Goal: Task Accomplishment & Management: Complete application form

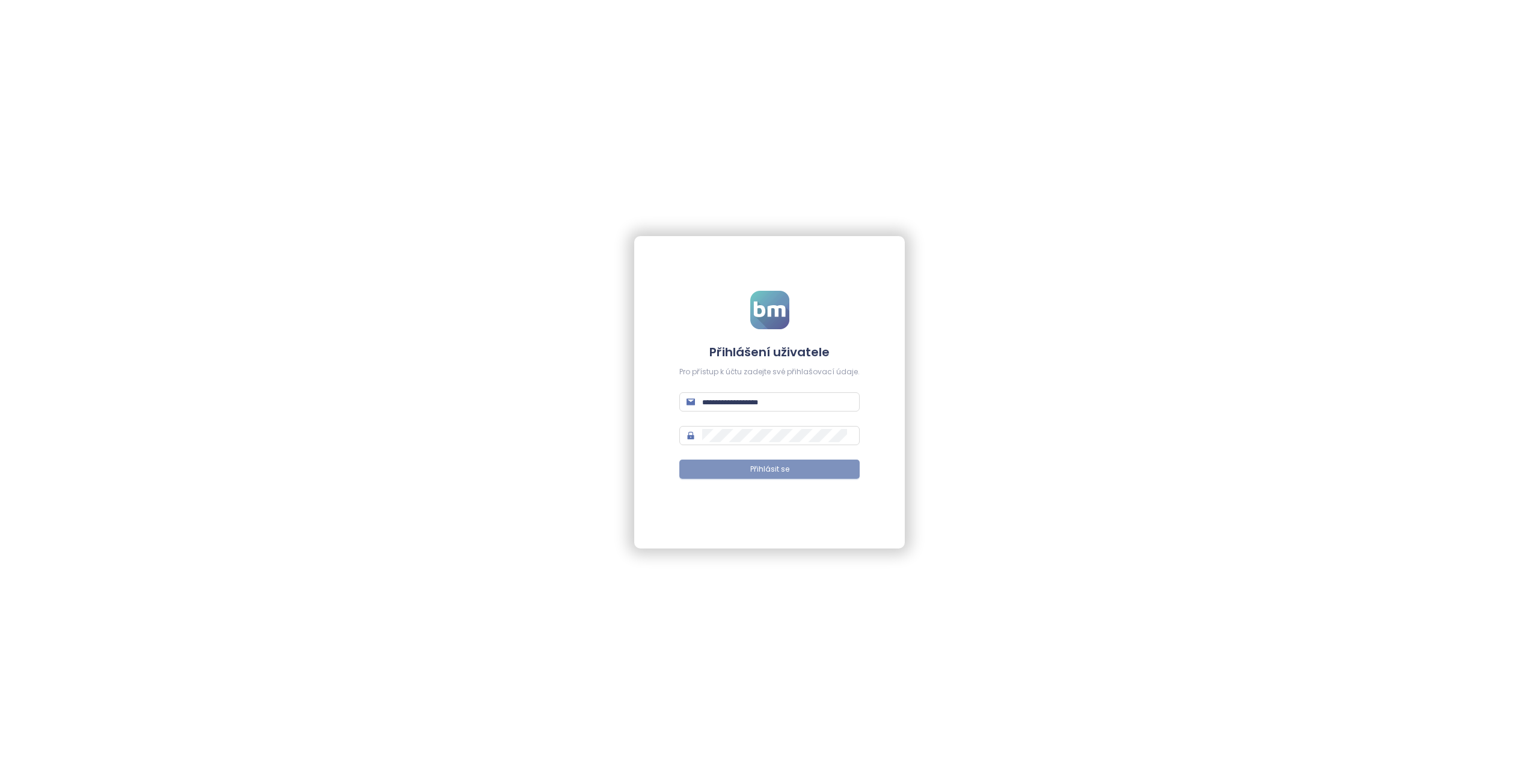
type input "**********"
click at [755, 466] on span "Přihlásit se" at bounding box center [770, 469] width 39 height 11
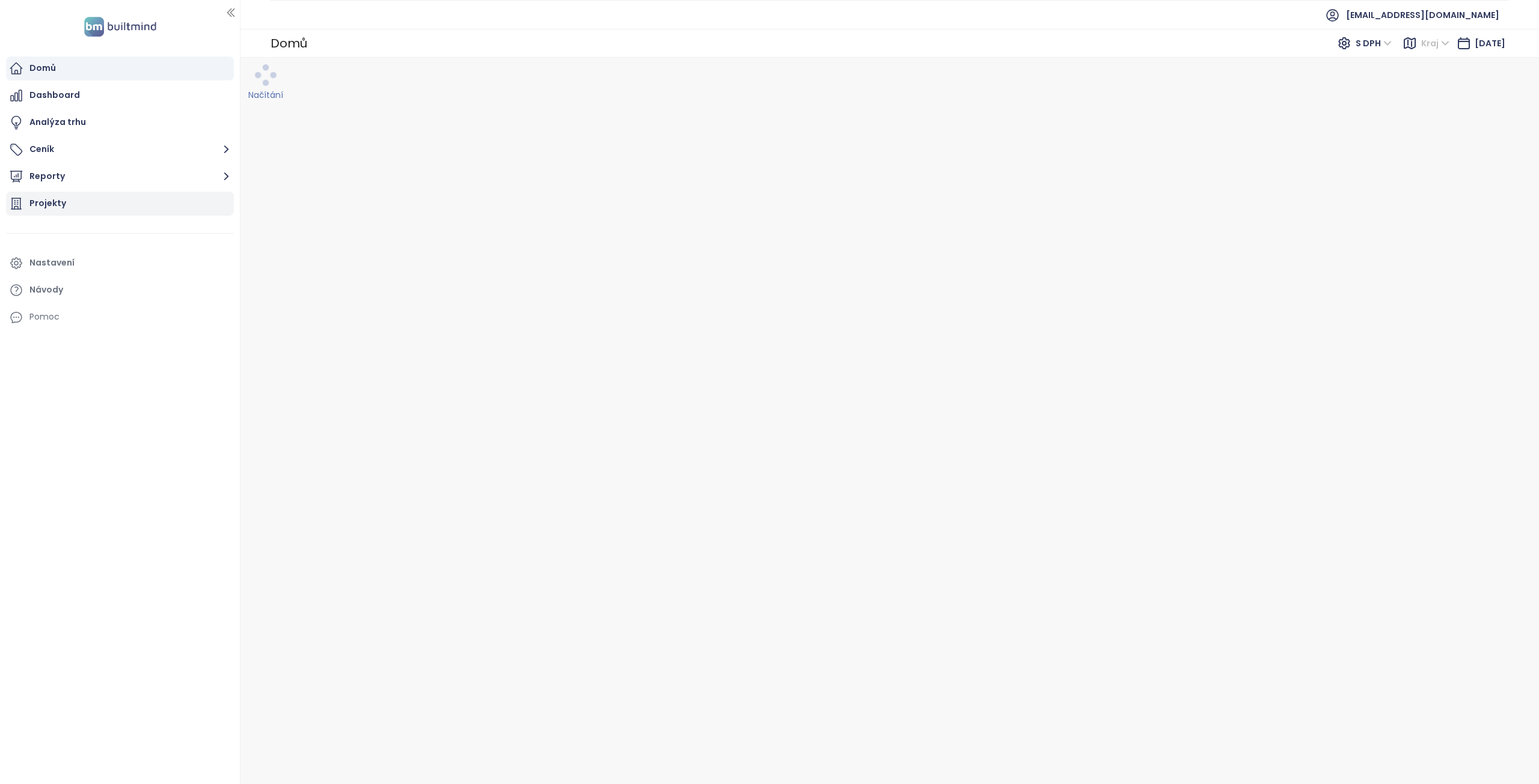
click at [53, 205] on div "Projekty" at bounding box center [48, 203] width 37 height 15
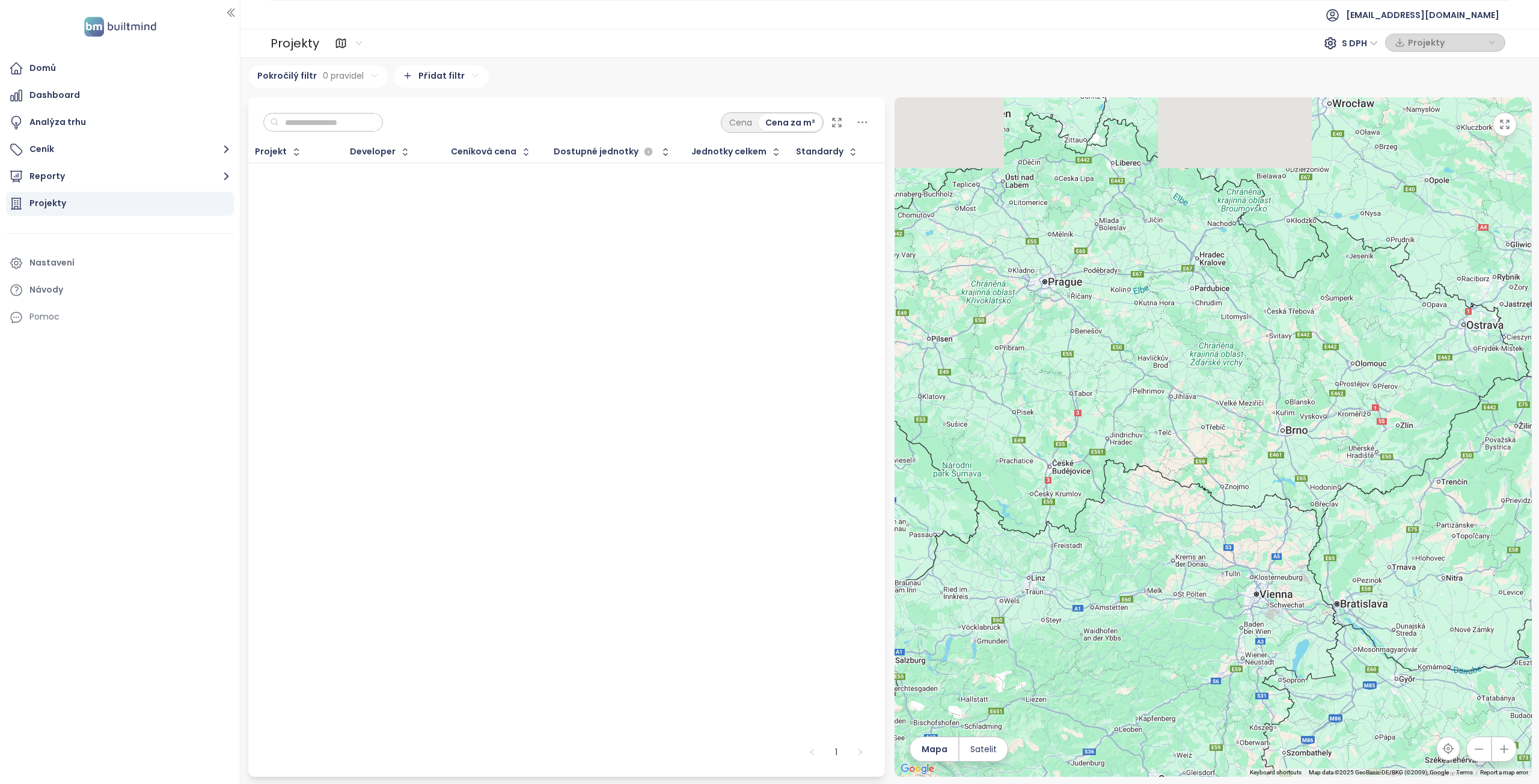
drag, startPoint x: 971, startPoint y: 213, endPoint x: 1100, endPoint y: 396, distance: 223.9
click at [1100, 397] on div at bounding box center [1213, 437] width 637 height 680
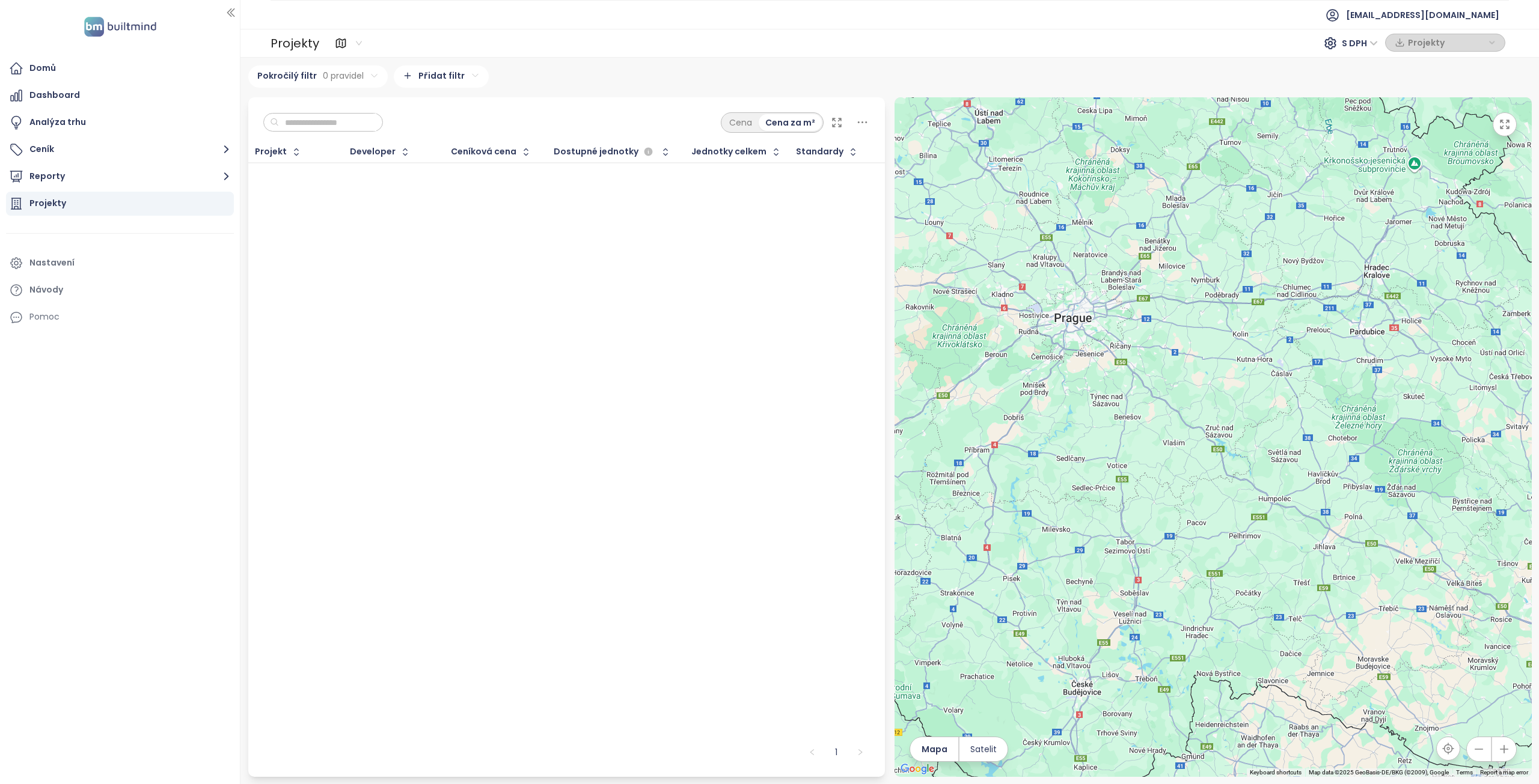
click at [45, 200] on div "Projekty" at bounding box center [48, 203] width 37 height 15
click at [463, 74] on html "Domů Dashboard Analýza trhu Ceník Reporty Projekty Nastavení Návody Pomoc fidur…" at bounding box center [770, 392] width 1539 height 784
click at [674, 303] on html "Domů Dashboard Analýza trhu Ceník Reporty Projekty Nastavení Návody Pomoc fidur…" at bounding box center [770, 392] width 1539 height 784
click at [50, 174] on button "Reporty" at bounding box center [119, 177] width 228 height 24
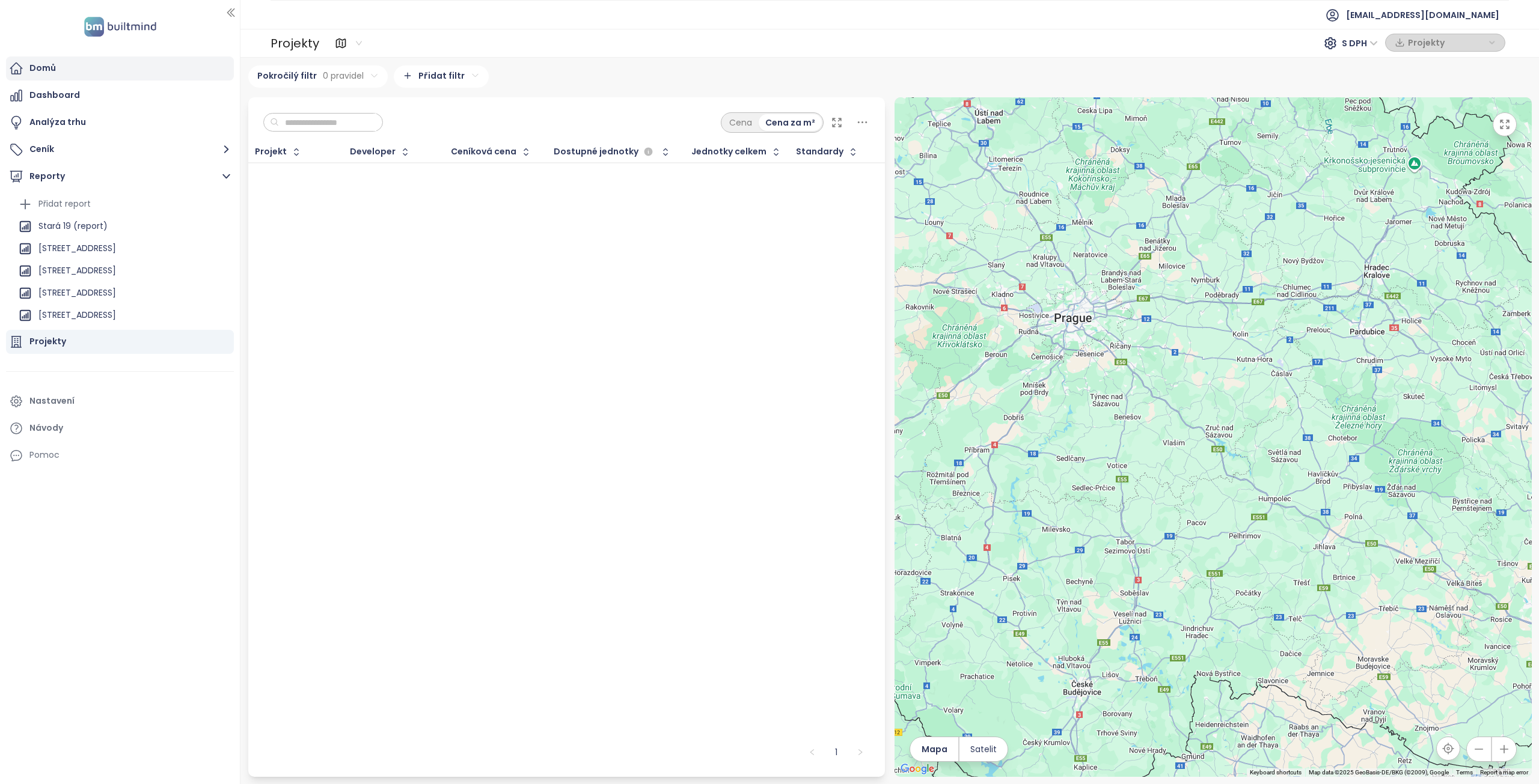
click at [41, 69] on div "Domů" at bounding box center [42, 67] width 26 height 15
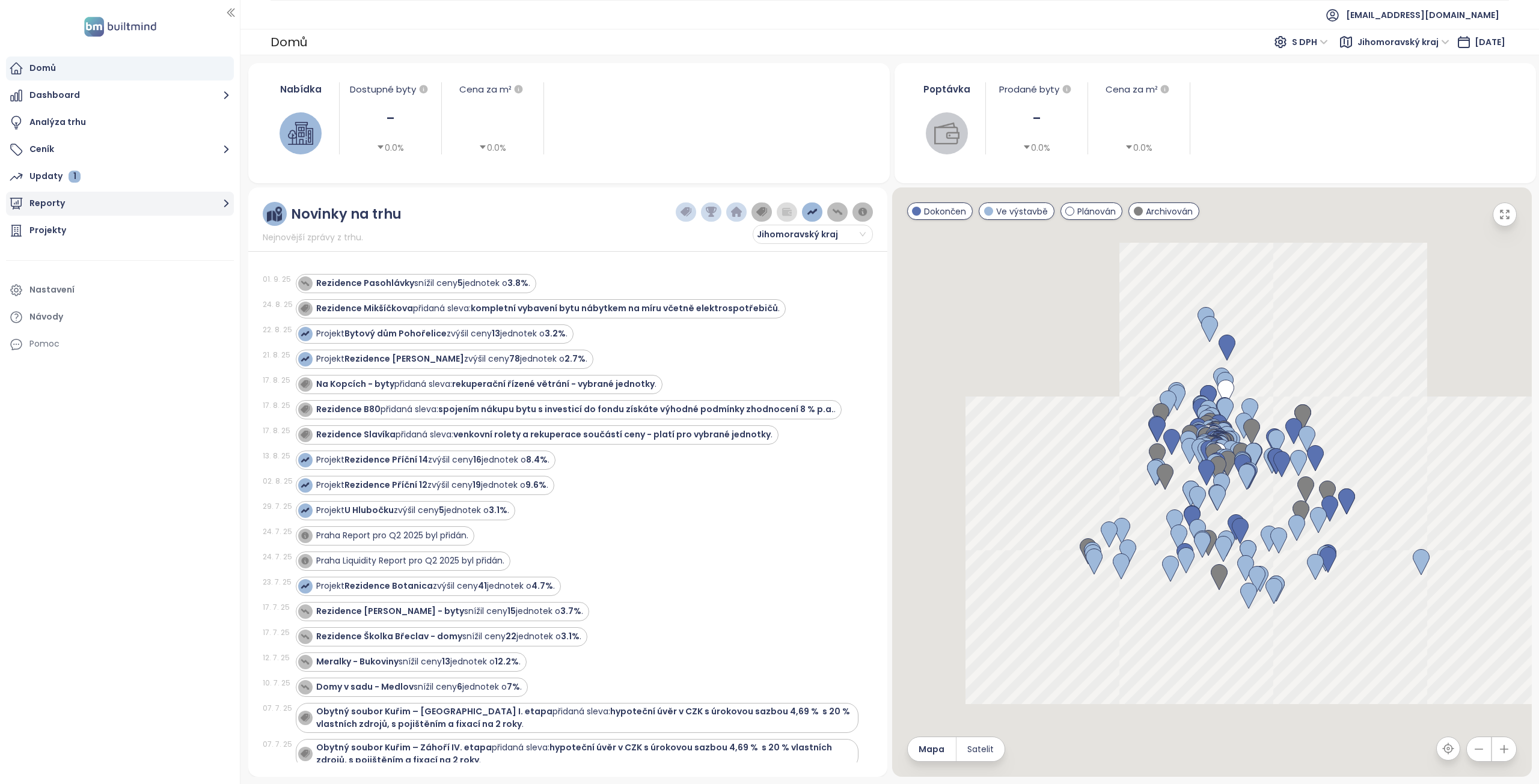
click at [80, 207] on button "Reporty" at bounding box center [119, 204] width 228 height 24
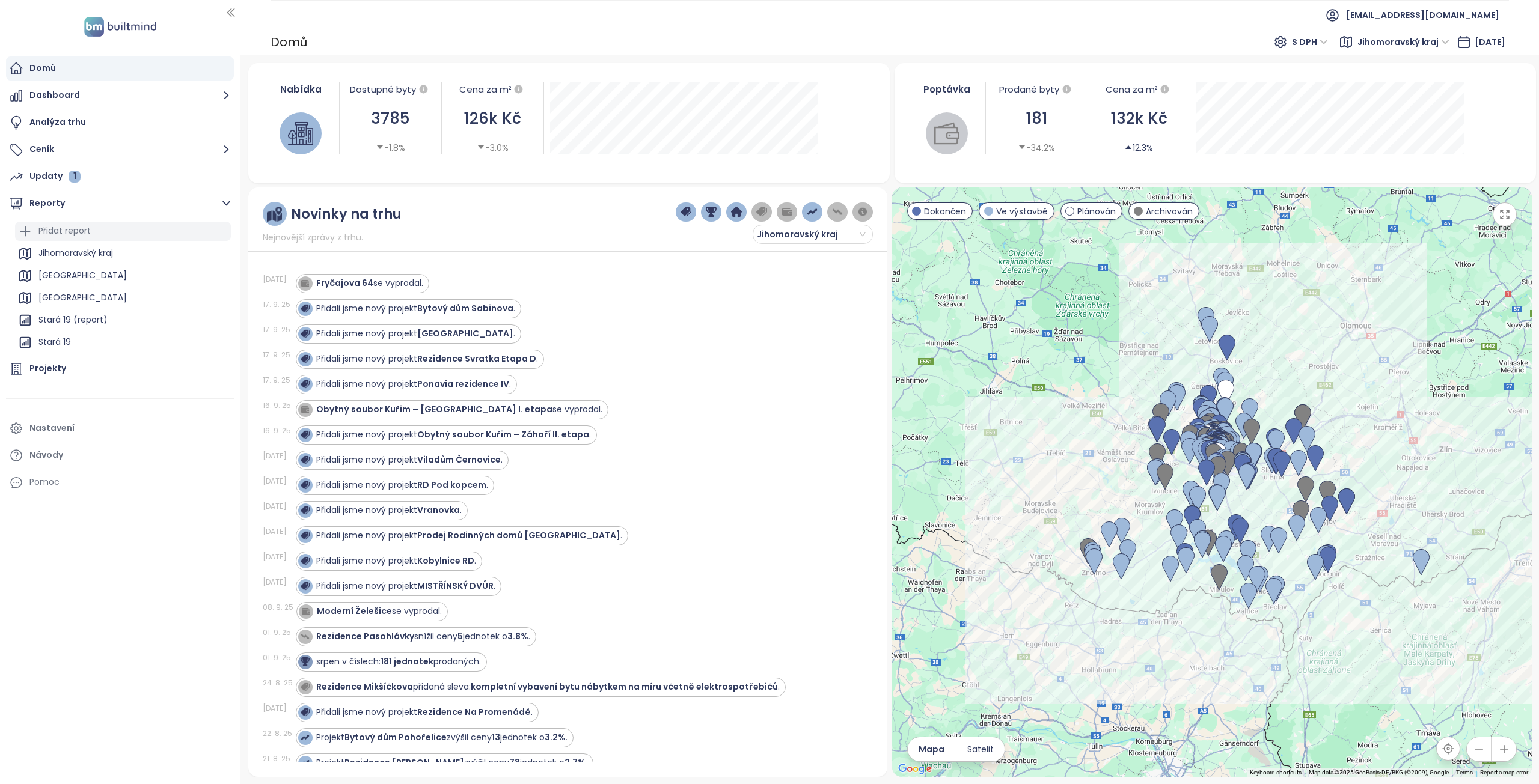
click at [68, 232] on div "Přidat report" at bounding box center [65, 231] width 53 height 15
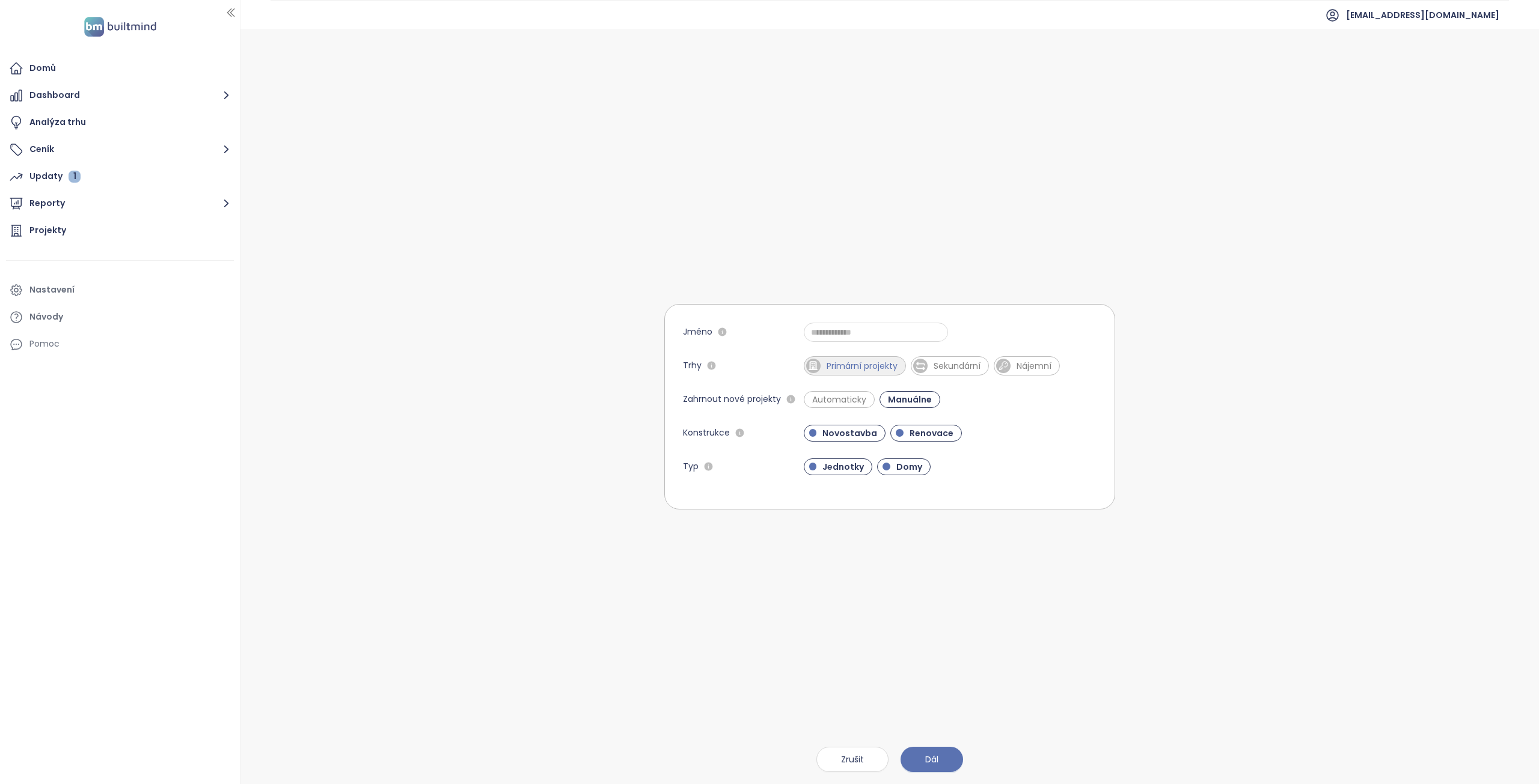
click at [834, 364] on span "Primární projekty" at bounding box center [862, 366] width 83 height 12
click at [826, 400] on span "Automaticky" at bounding box center [838, 399] width 66 height 12
click at [939, 758] on button "Dál" at bounding box center [932, 760] width 63 height 26
click at [852, 334] on input "Jméno" at bounding box center [875, 332] width 144 height 19
type input "********"
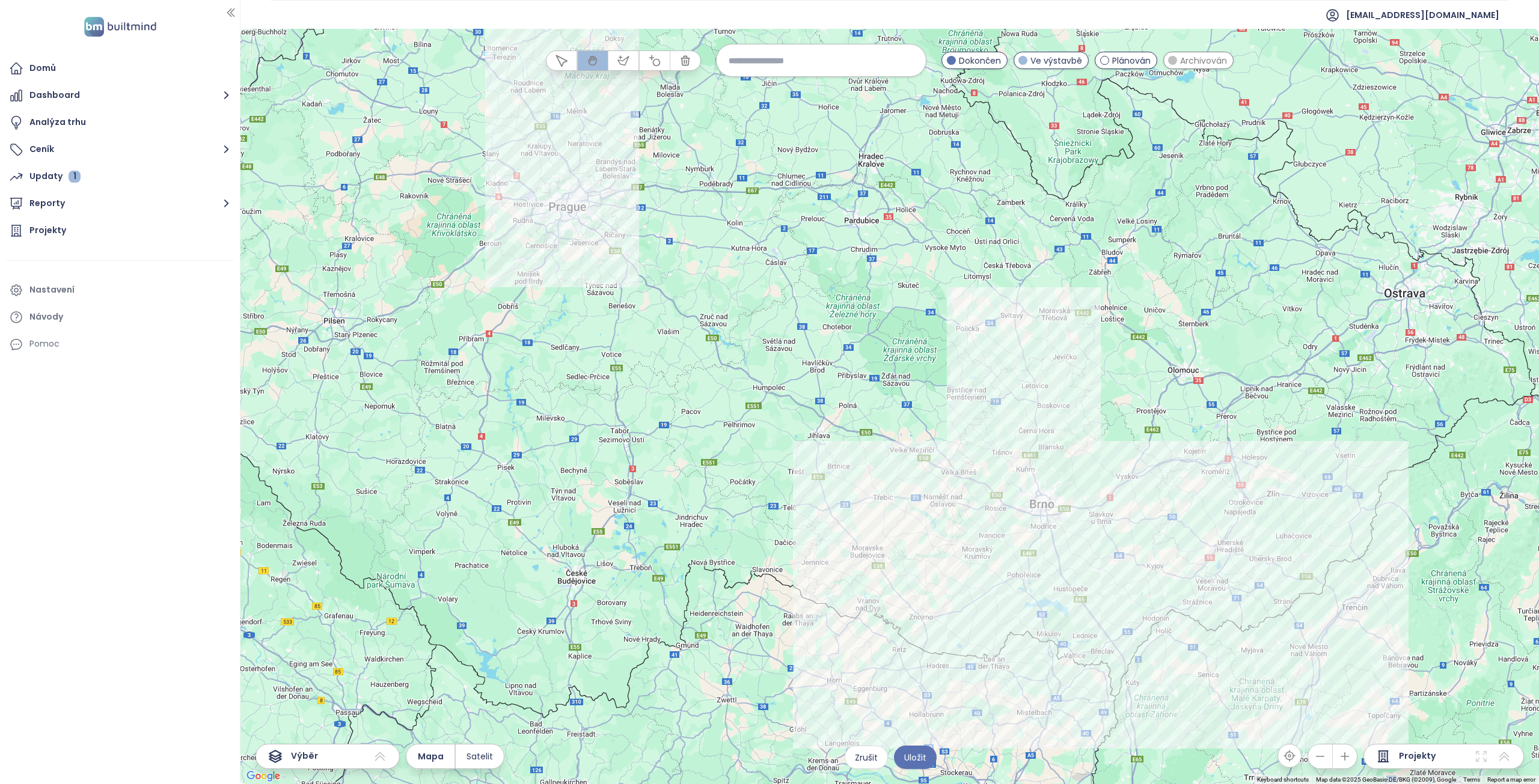
click at [794, 65] on input at bounding box center [821, 60] width 185 height 26
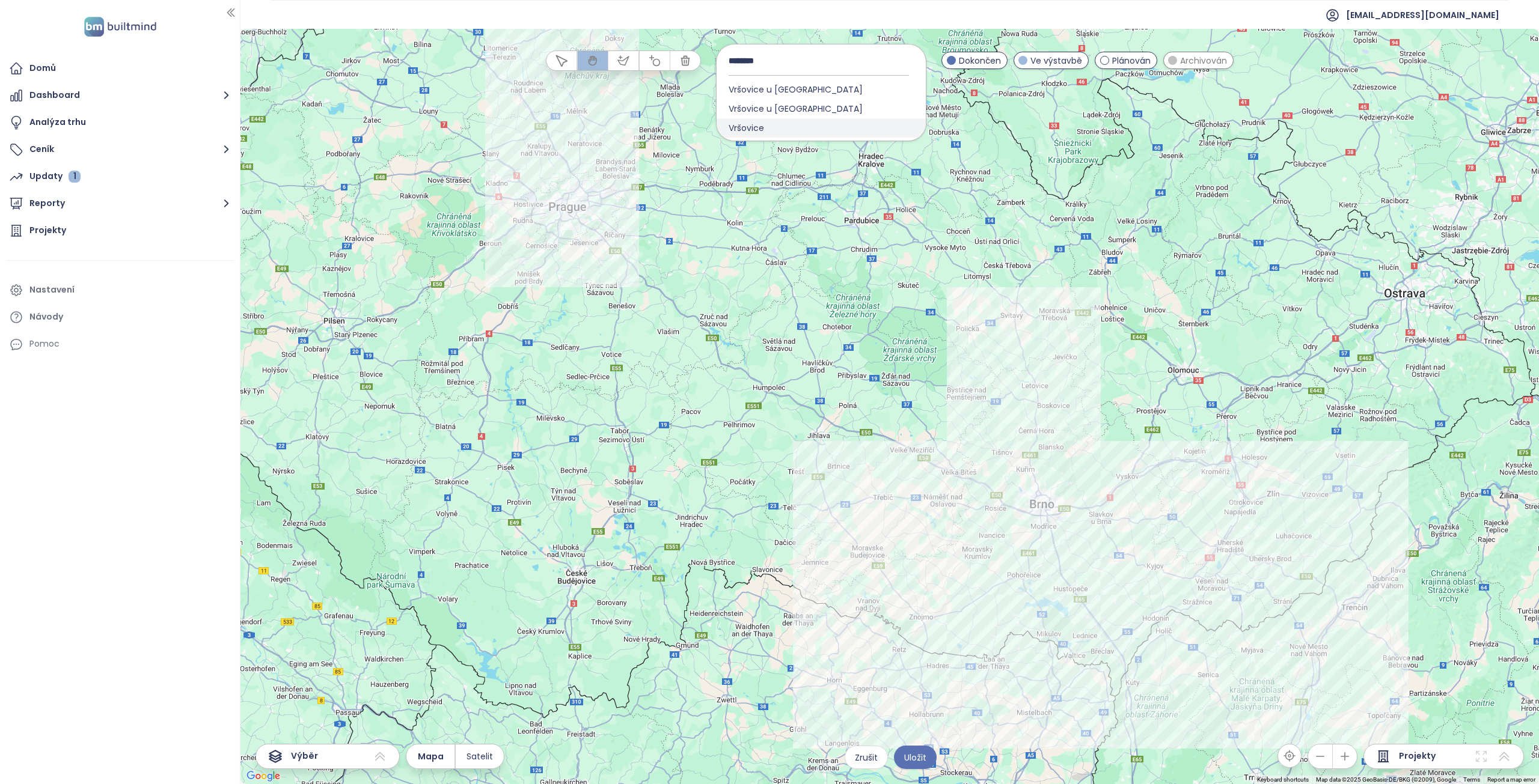
type input "********"
click at [743, 126] on span "Vršovice" at bounding box center [746, 128] width 60 height 19
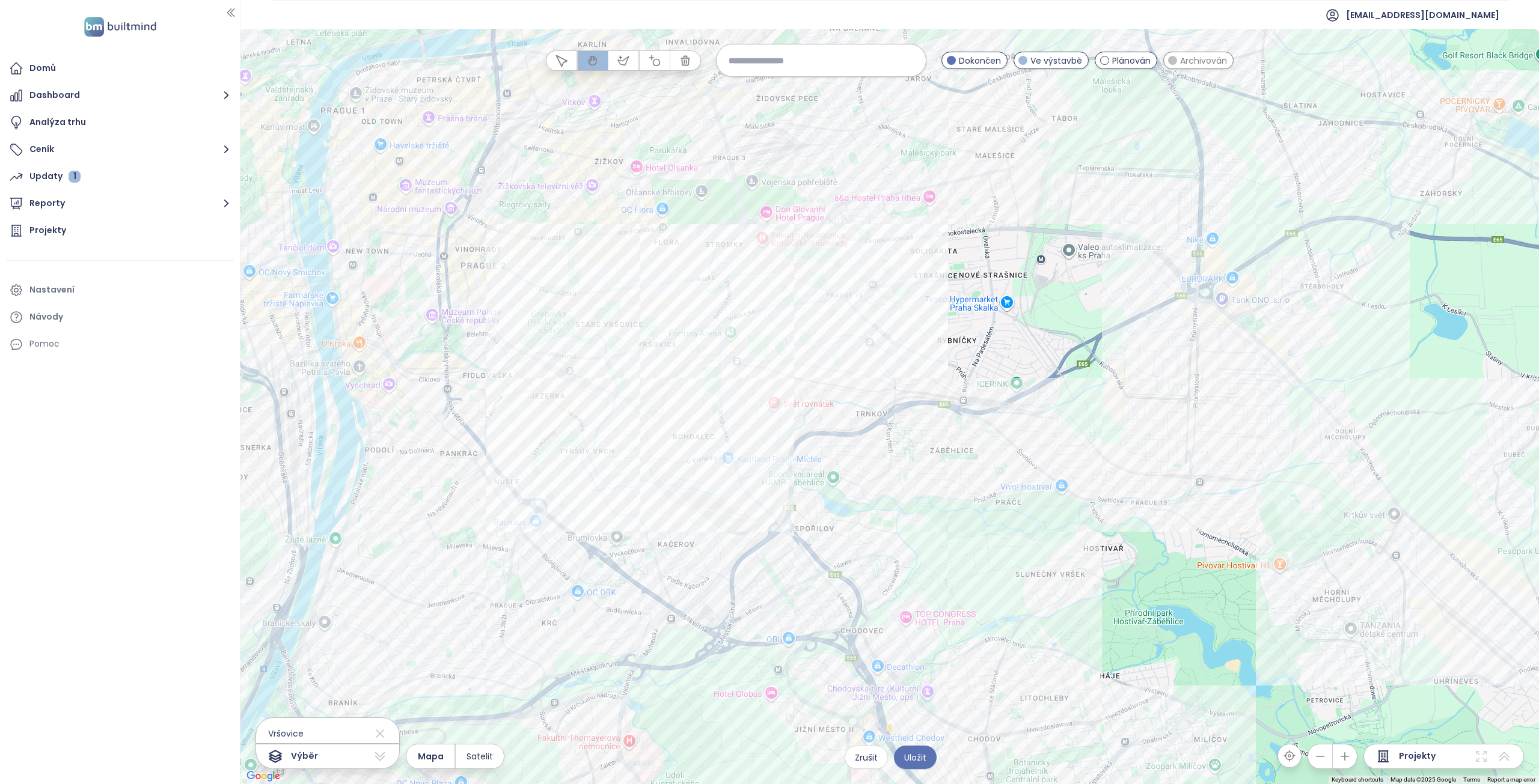
drag, startPoint x: 587, startPoint y: 219, endPoint x: 660, endPoint y: 259, distance: 83.2
click at [659, 260] on div at bounding box center [889, 406] width 1298 height 755
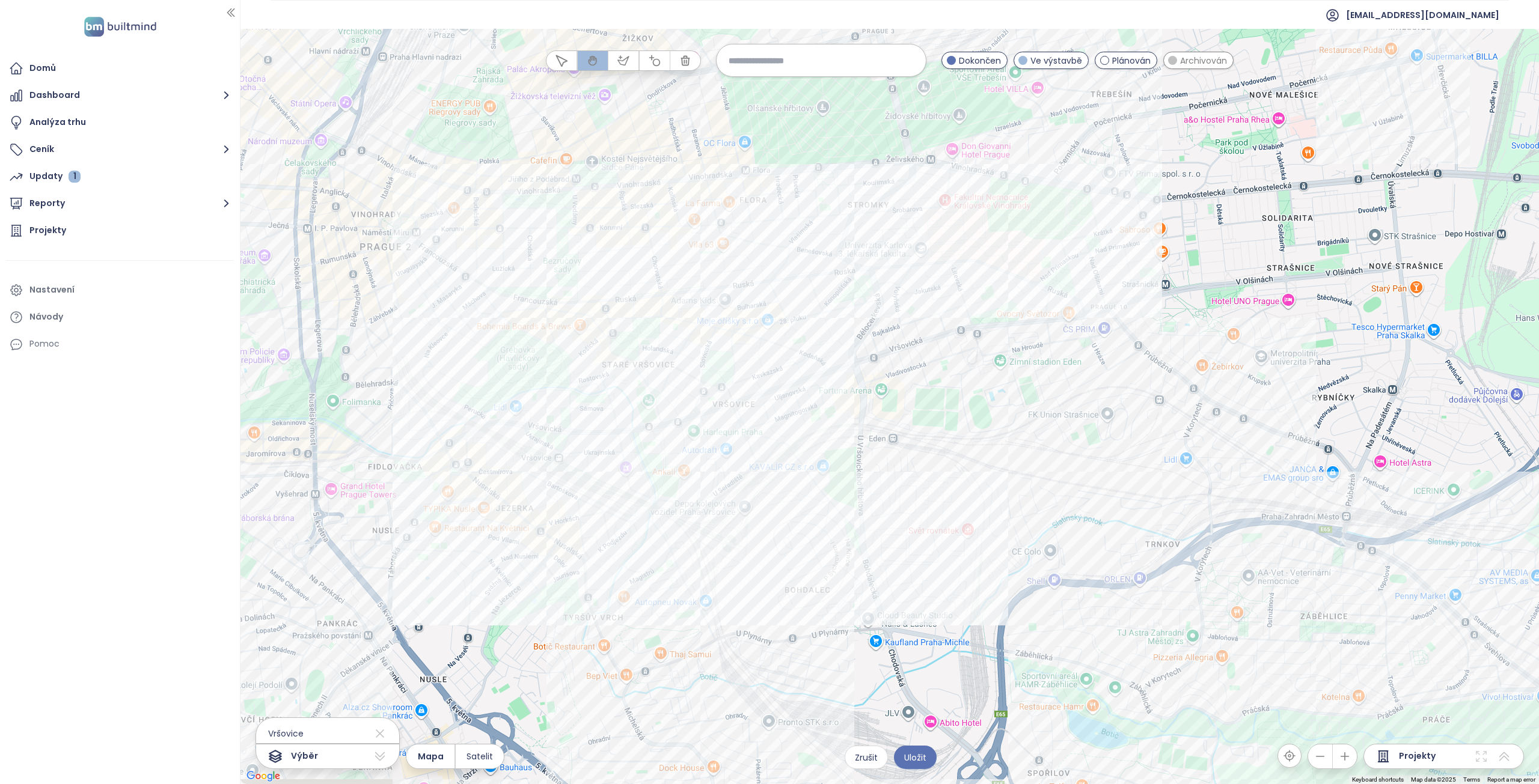
drag, startPoint x: 594, startPoint y: 297, endPoint x: 625, endPoint y: 251, distance: 55.5
click at [625, 251] on div at bounding box center [889, 406] width 1298 height 755
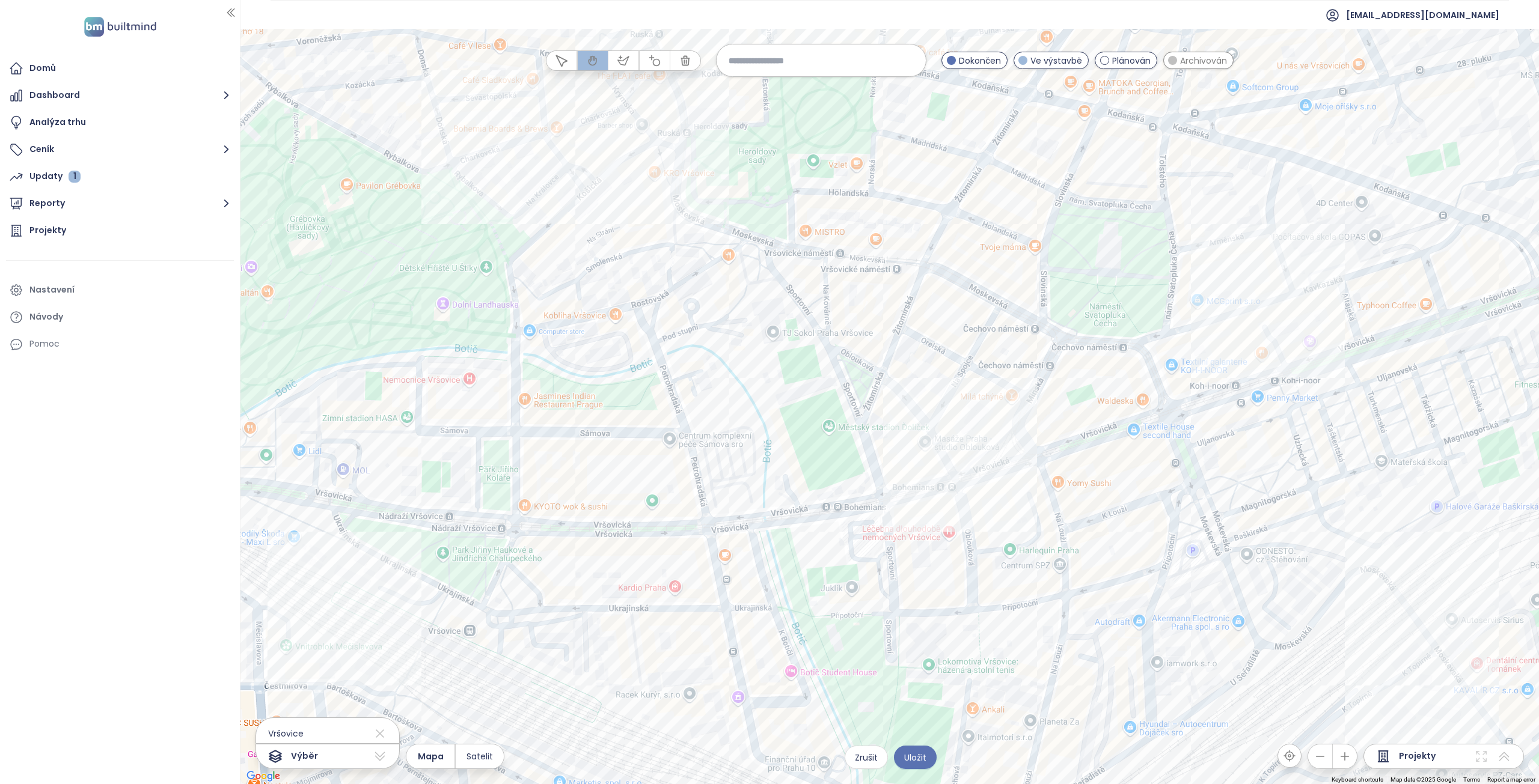
drag, startPoint x: 434, startPoint y: 518, endPoint x: 362, endPoint y: 298, distance: 231.5
click at [362, 298] on div at bounding box center [889, 406] width 1298 height 755
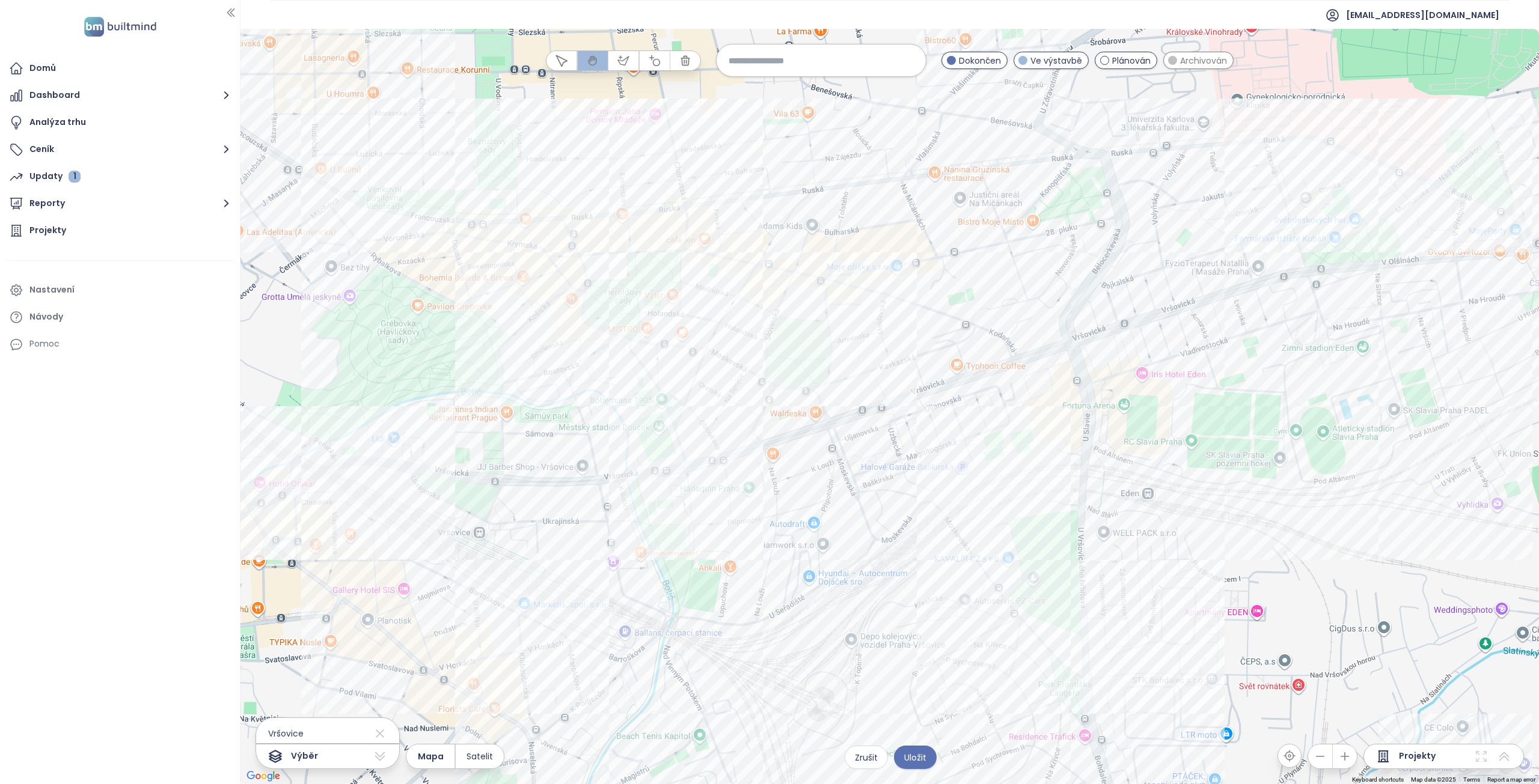
drag, startPoint x: 1111, startPoint y: 439, endPoint x: 1160, endPoint y: 489, distance: 70.0
click at [1160, 489] on div at bounding box center [889, 406] width 1298 height 755
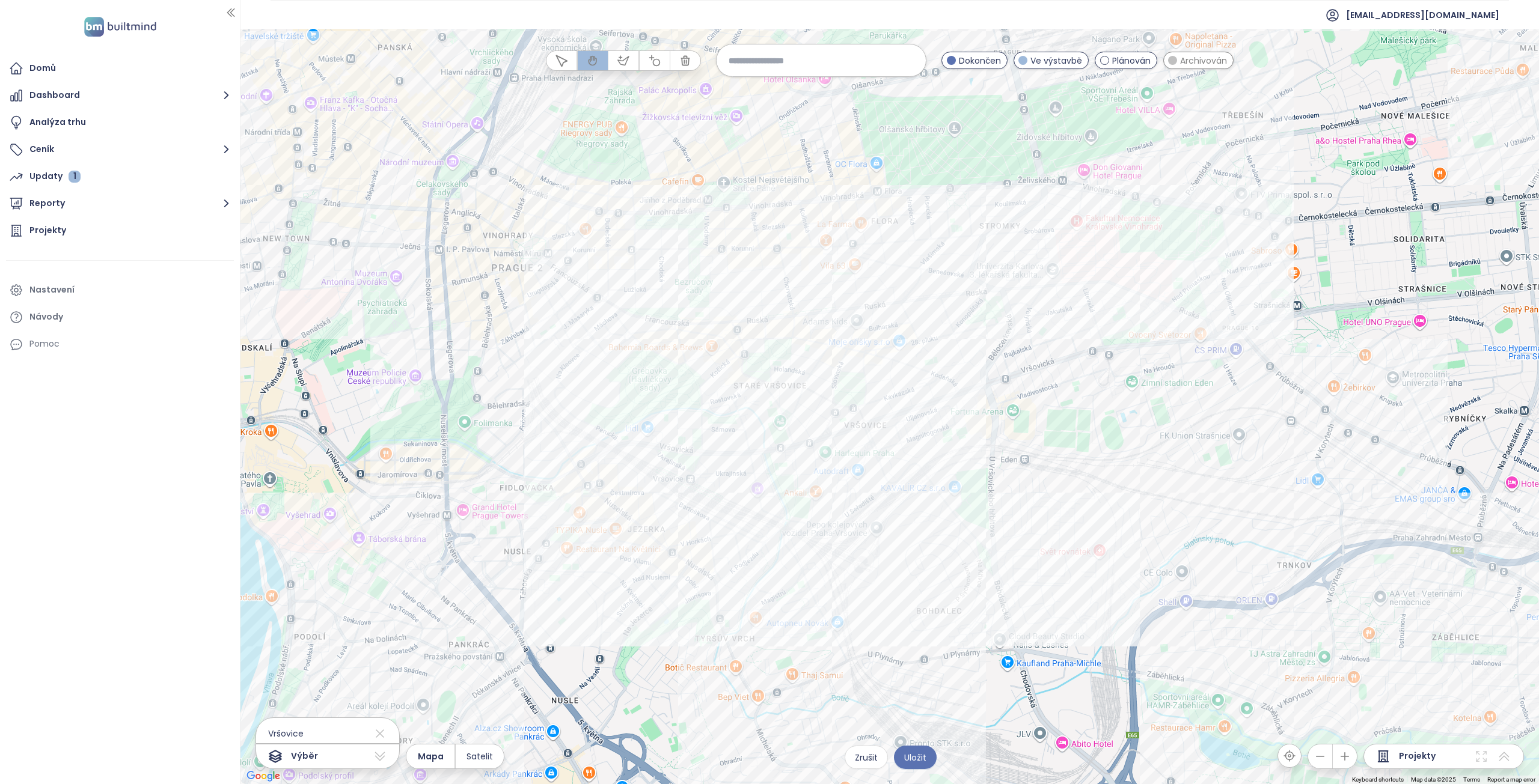
drag, startPoint x: 1233, startPoint y: 552, endPoint x: 1111, endPoint y: 536, distance: 123.0
click at [1111, 536] on div at bounding box center [889, 406] width 1298 height 755
click at [963, 63] on span "Dokončen" at bounding box center [979, 60] width 42 height 13
click at [964, 60] on span "Dokončen" at bounding box center [979, 60] width 42 height 13
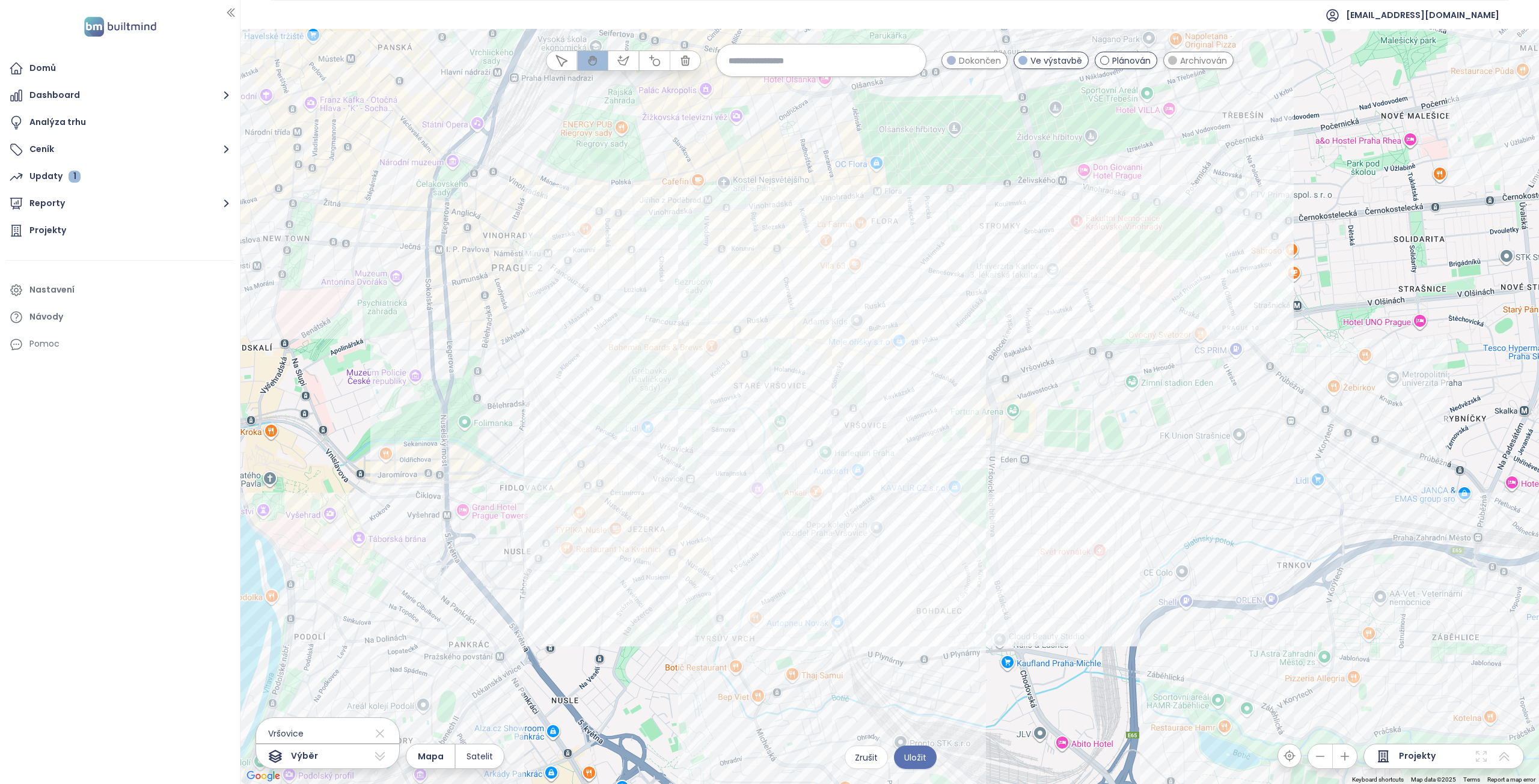
click at [964, 60] on span "Dokončen" at bounding box center [979, 60] width 42 height 13
click at [921, 761] on span "Uložit" at bounding box center [914, 757] width 22 height 13
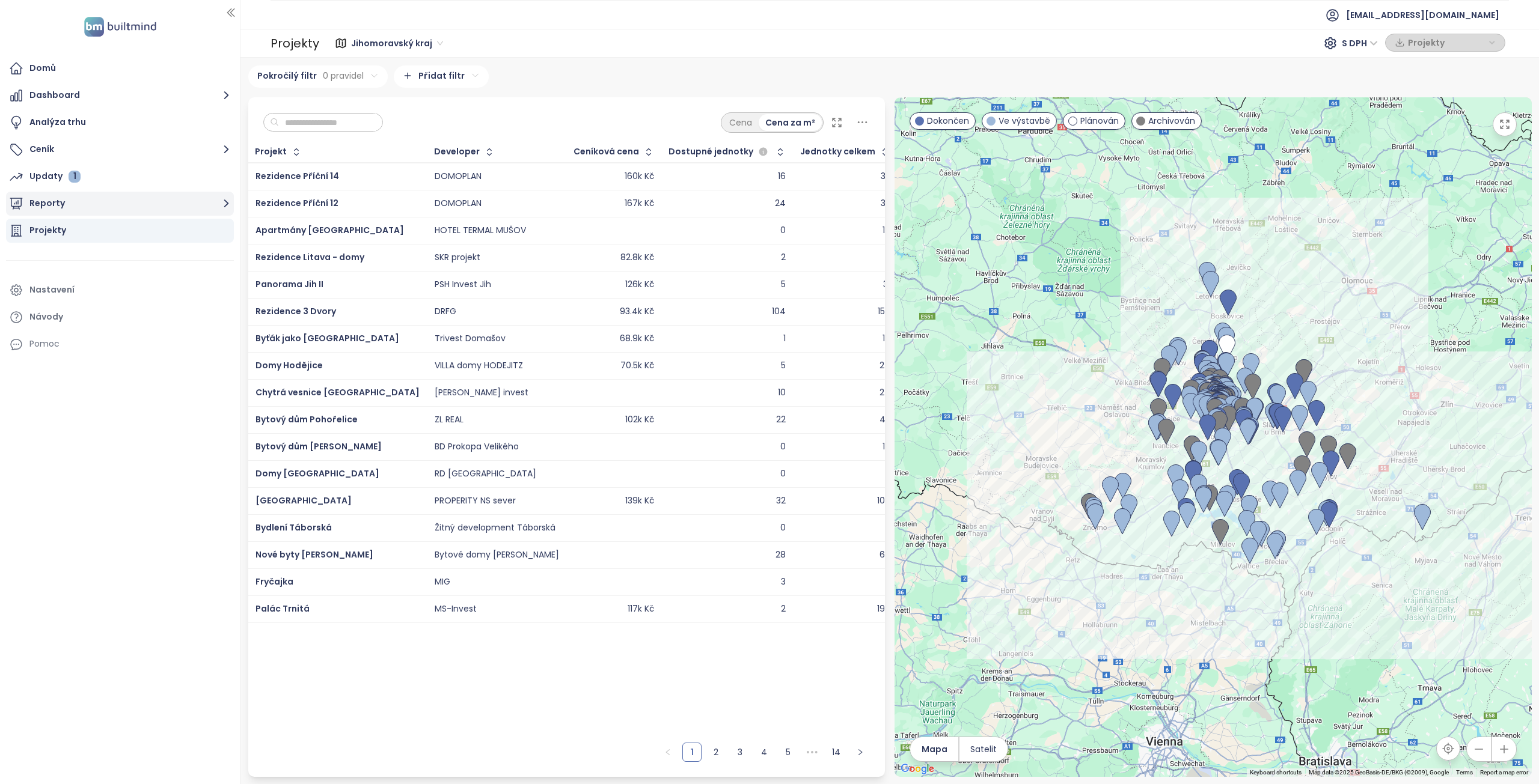
click at [54, 203] on button "Reporty" at bounding box center [119, 204] width 228 height 24
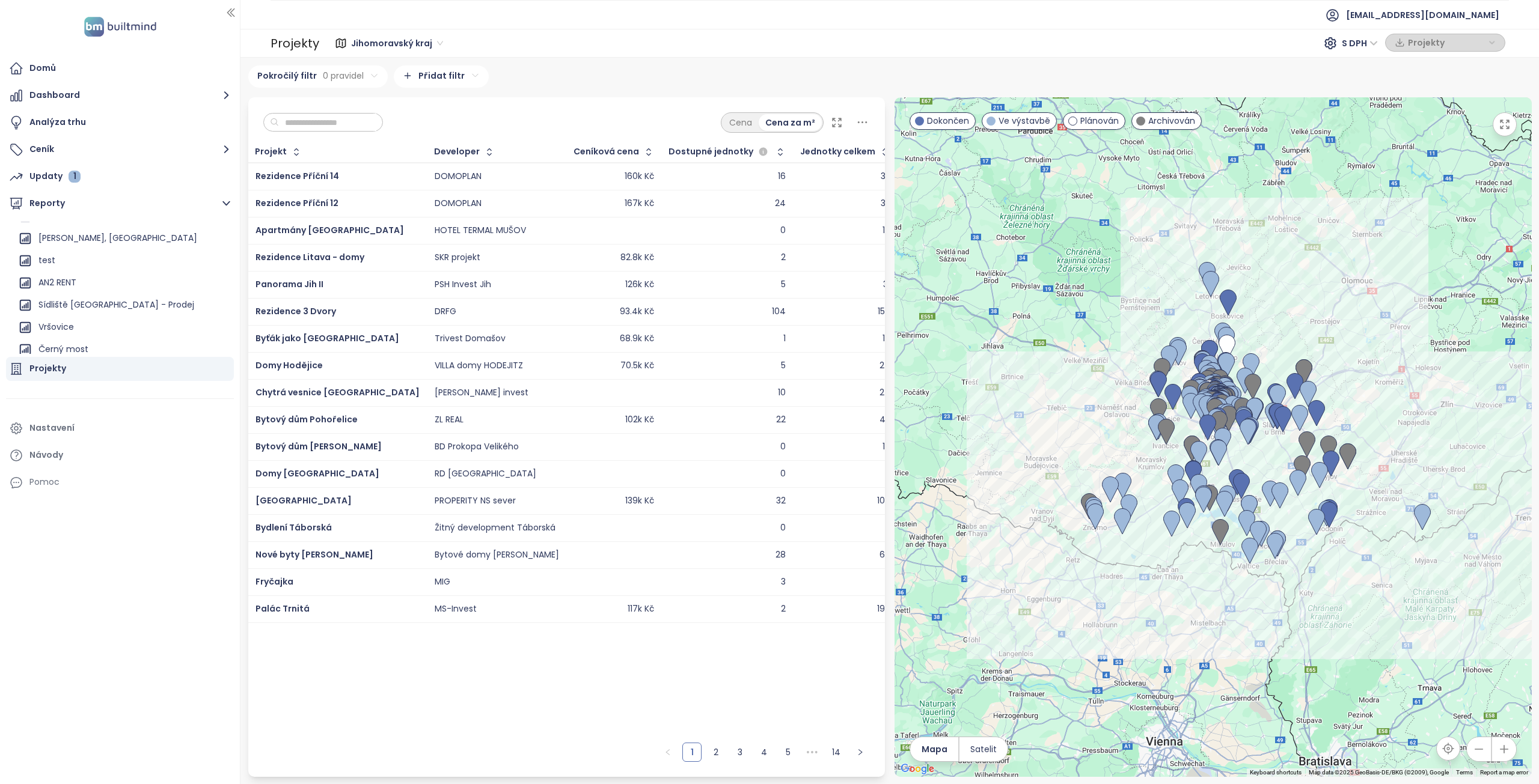
scroll to position [1376, 0]
click at [63, 322] on div "Vršovice" at bounding box center [56, 321] width 36 height 15
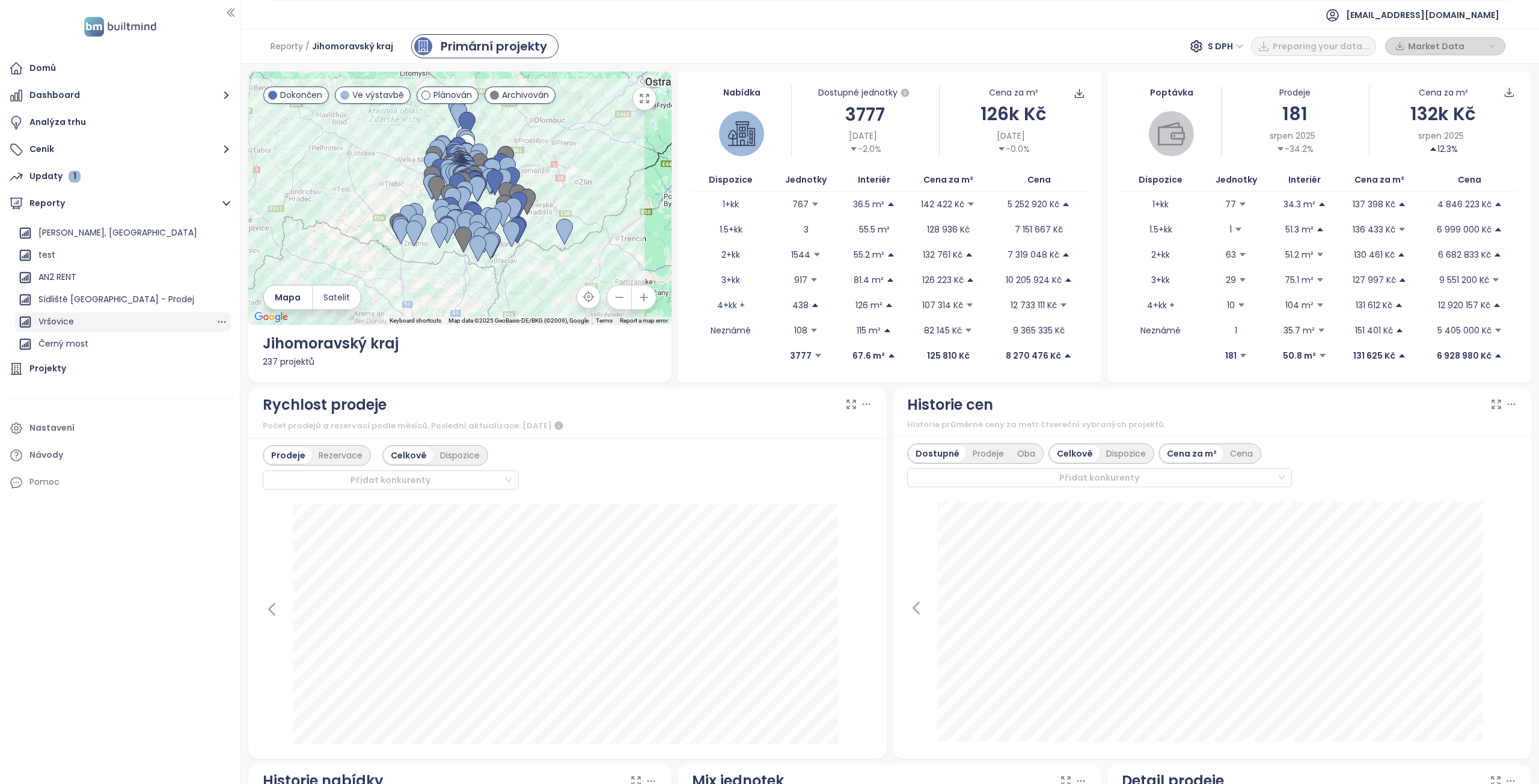
click at [60, 320] on div "Vršovice" at bounding box center [56, 321] width 36 height 15
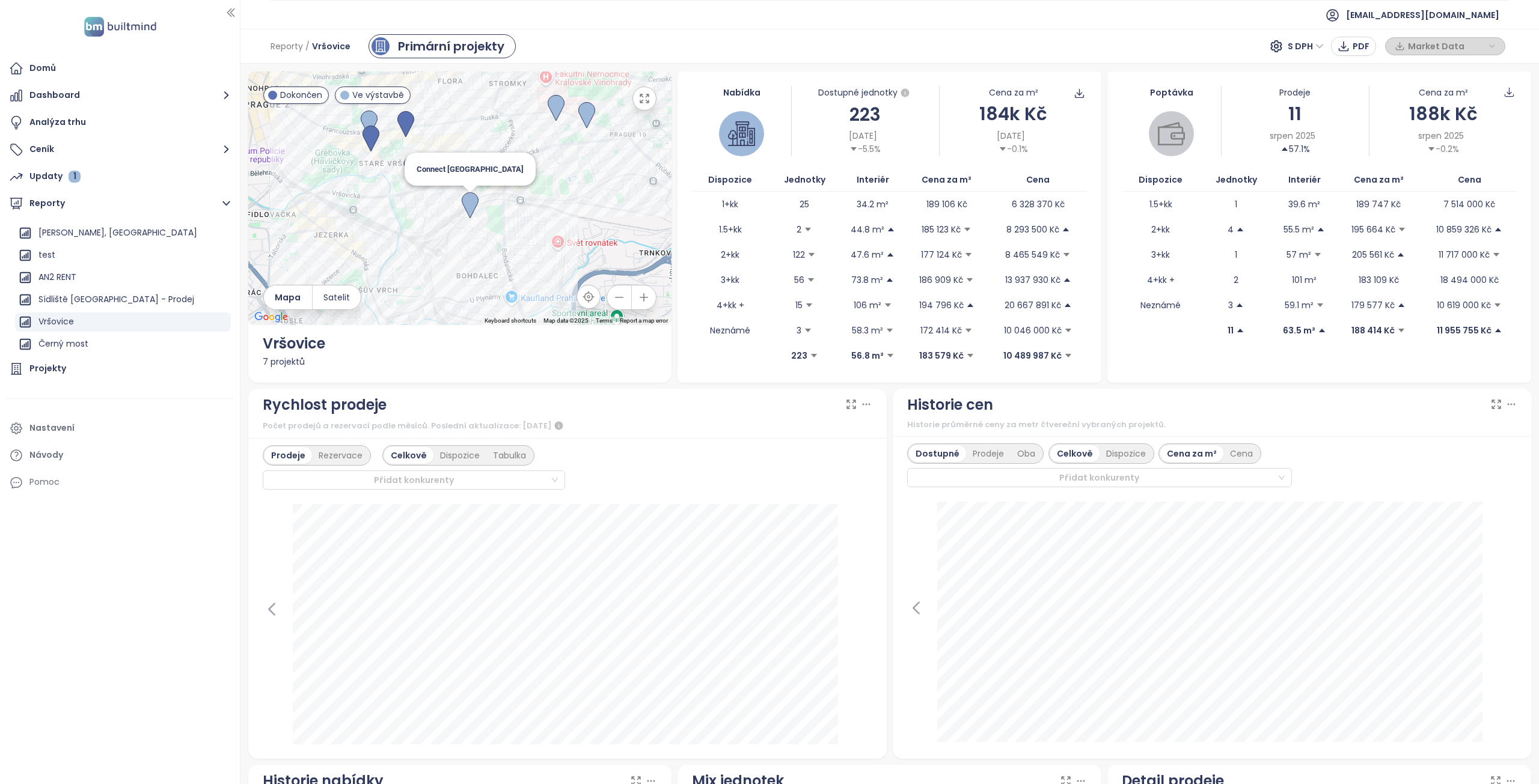
click at [466, 203] on img at bounding box center [470, 205] width 17 height 26
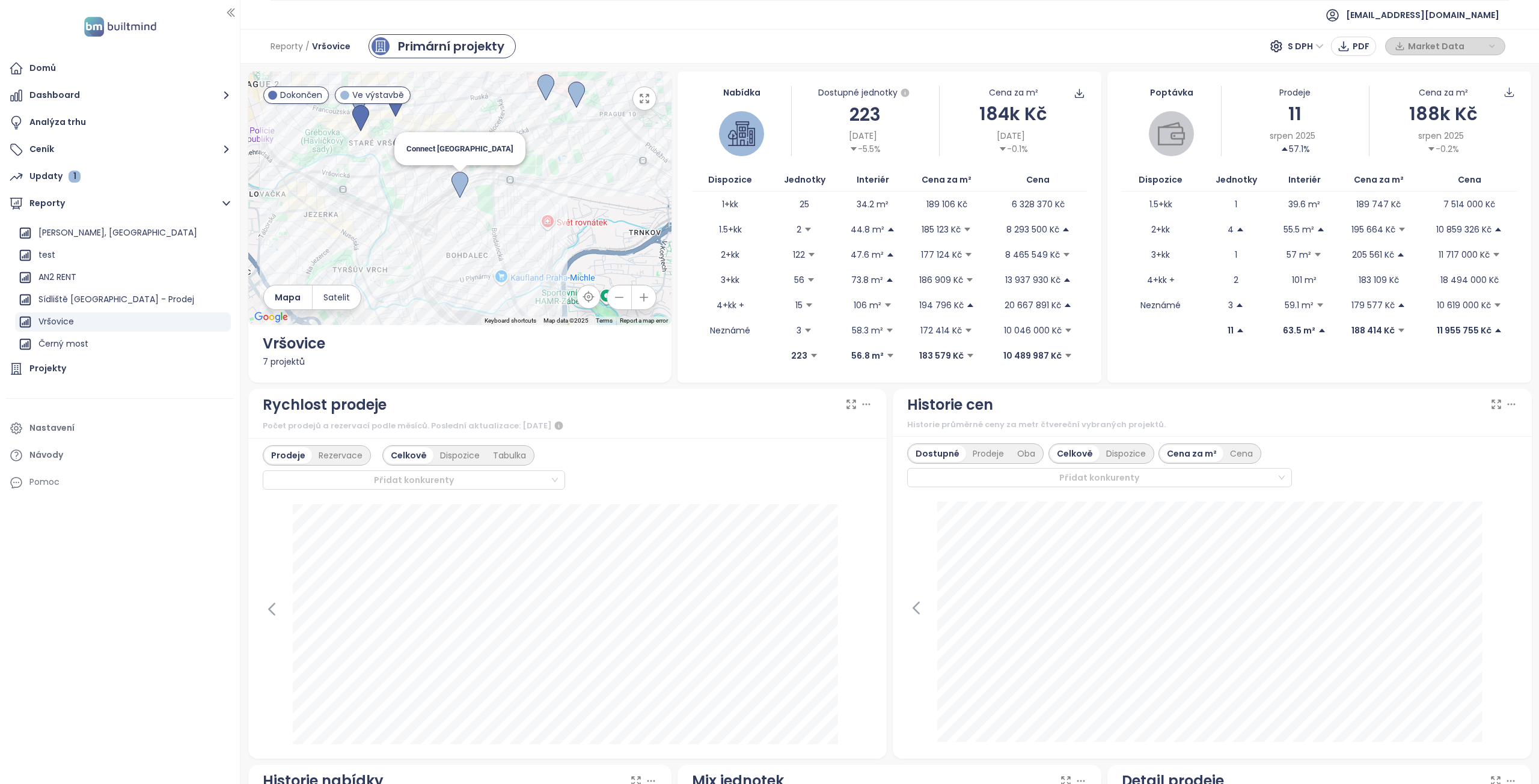
click at [463, 176] on img at bounding box center [460, 185] width 17 height 26
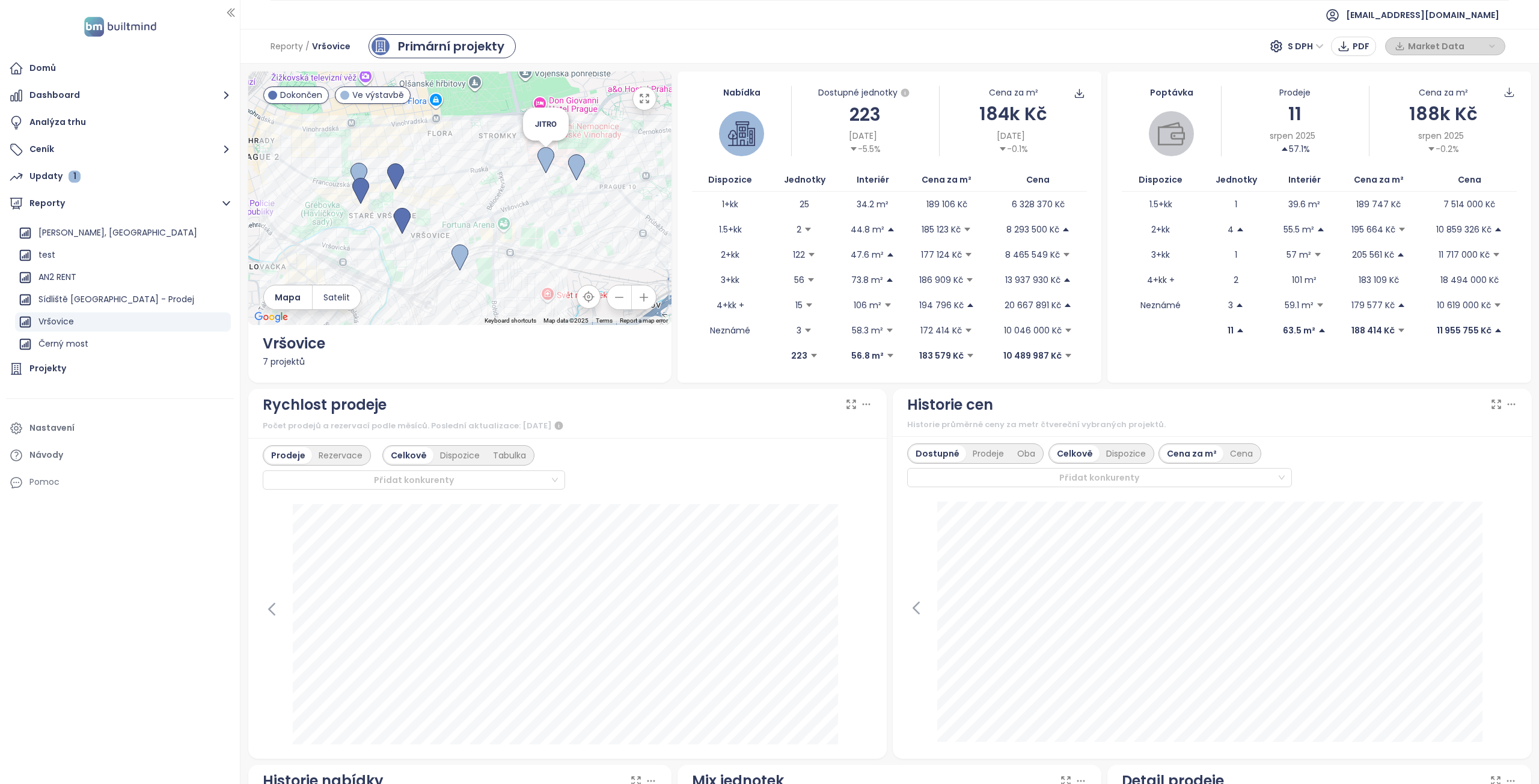
click at [544, 156] on img at bounding box center [546, 160] width 17 height 26
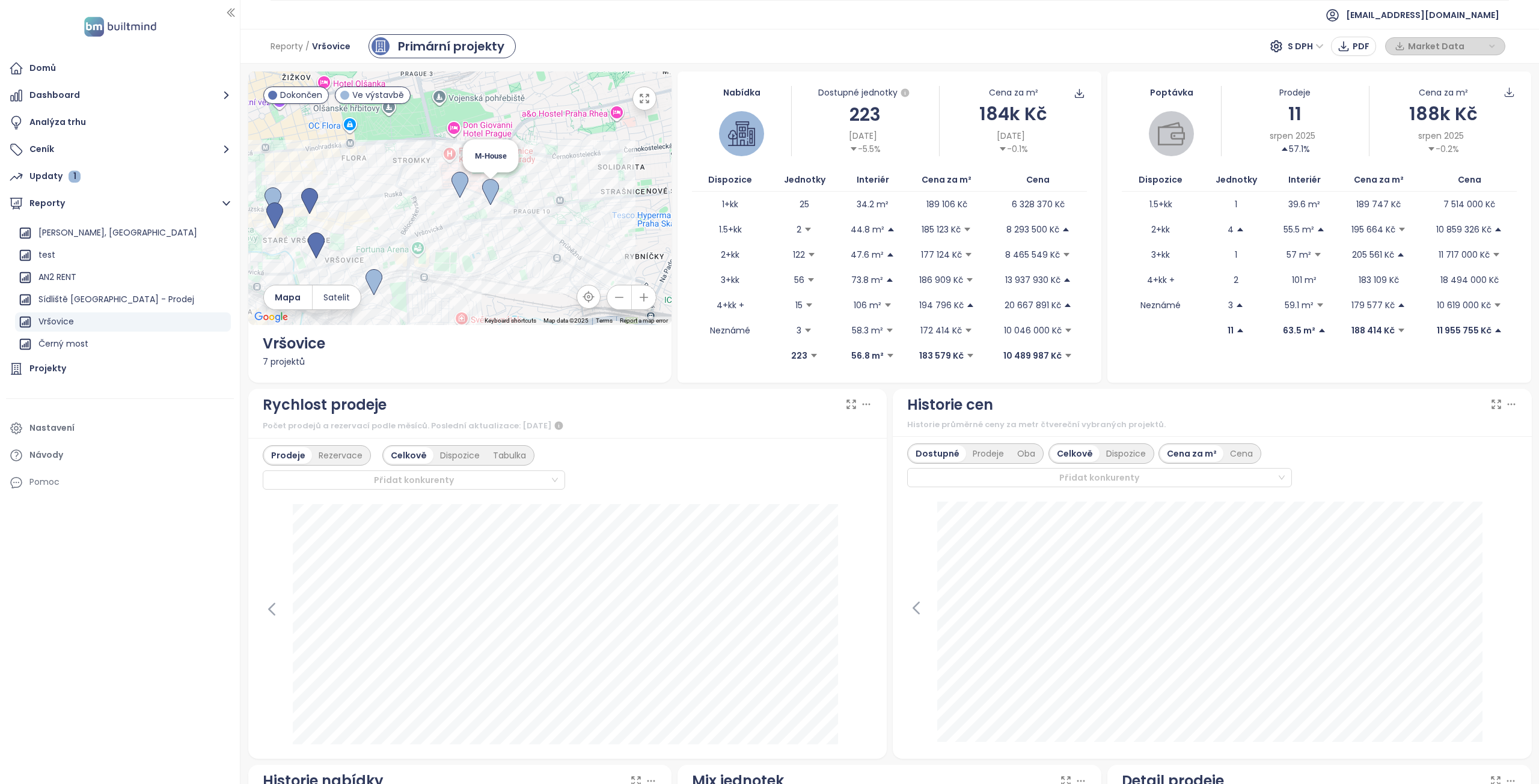
click at [491, 189] on img at bounding box center [490, 192] width 17 height 26
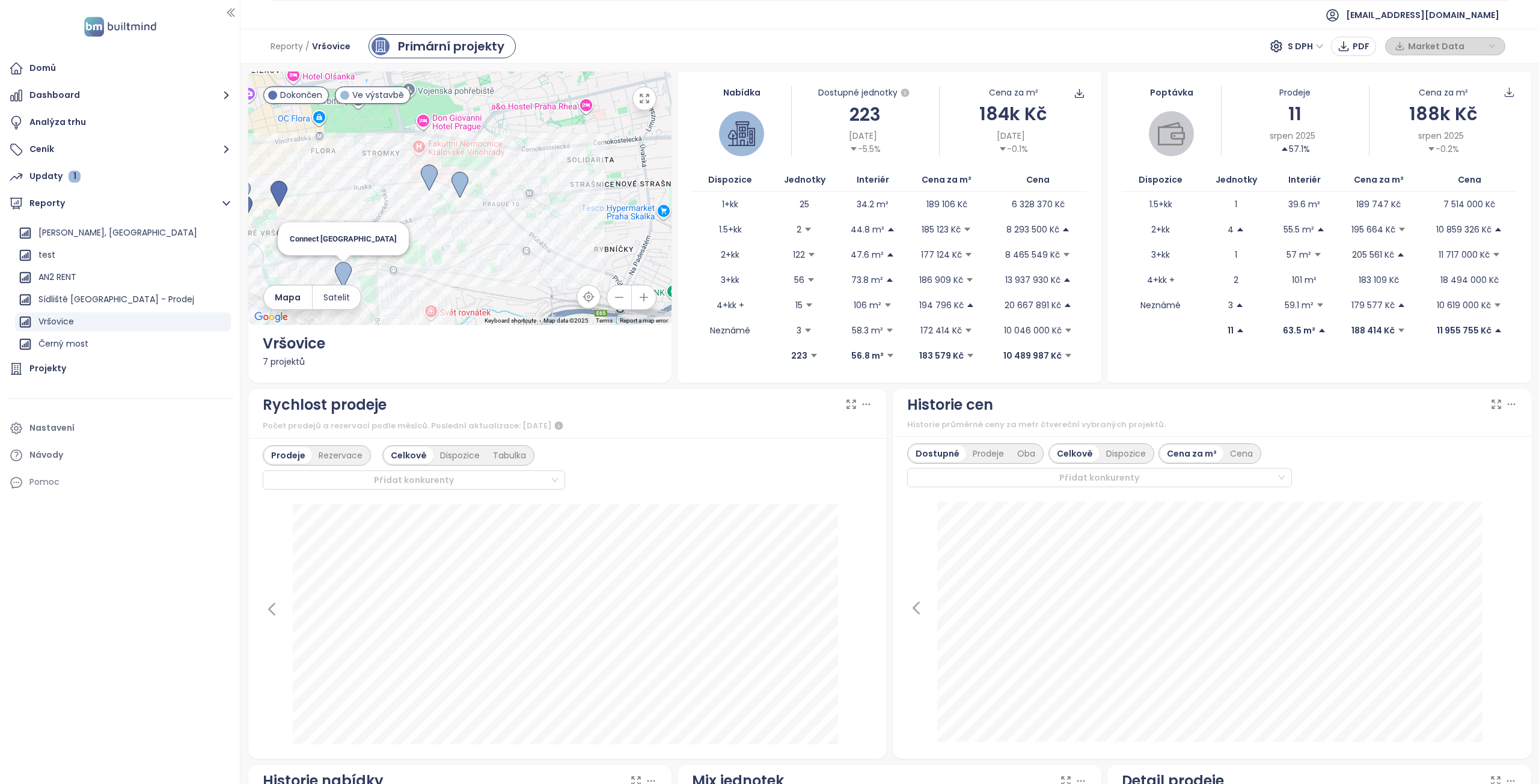
click at [342, 267] on img at bounding box center [343, 275] width 17 height 26
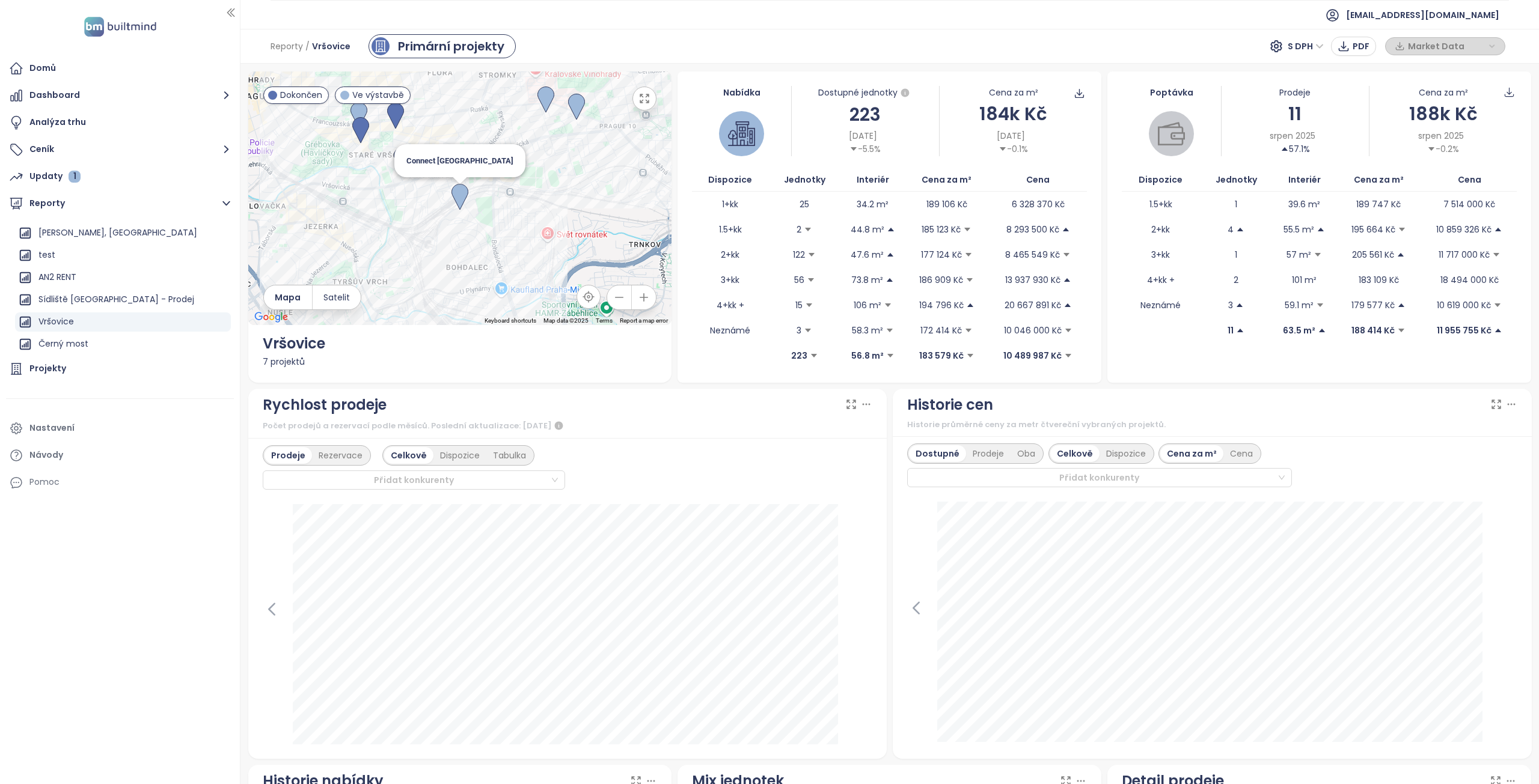
click at [460, 191] on img at bounding box center [460, 197] width 17 height 26
click at [460, 180] on img at bounding box center [460, 185] width 17 height 26
click at [401, 156] on img at bounding box center [402, 160] width 17 height 26
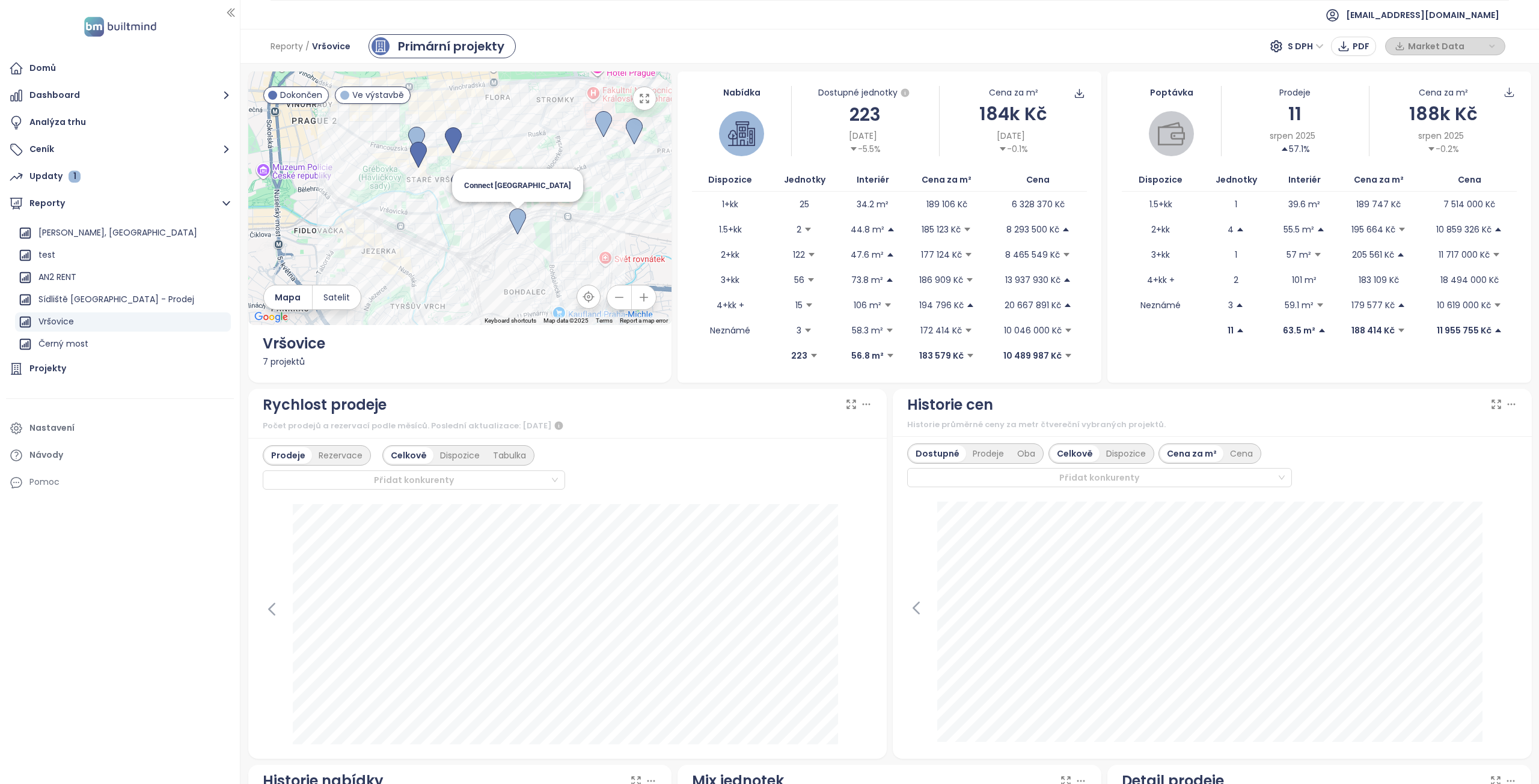
click at [518, 215] on img at bounding box center [518, 222] width 17 height 26
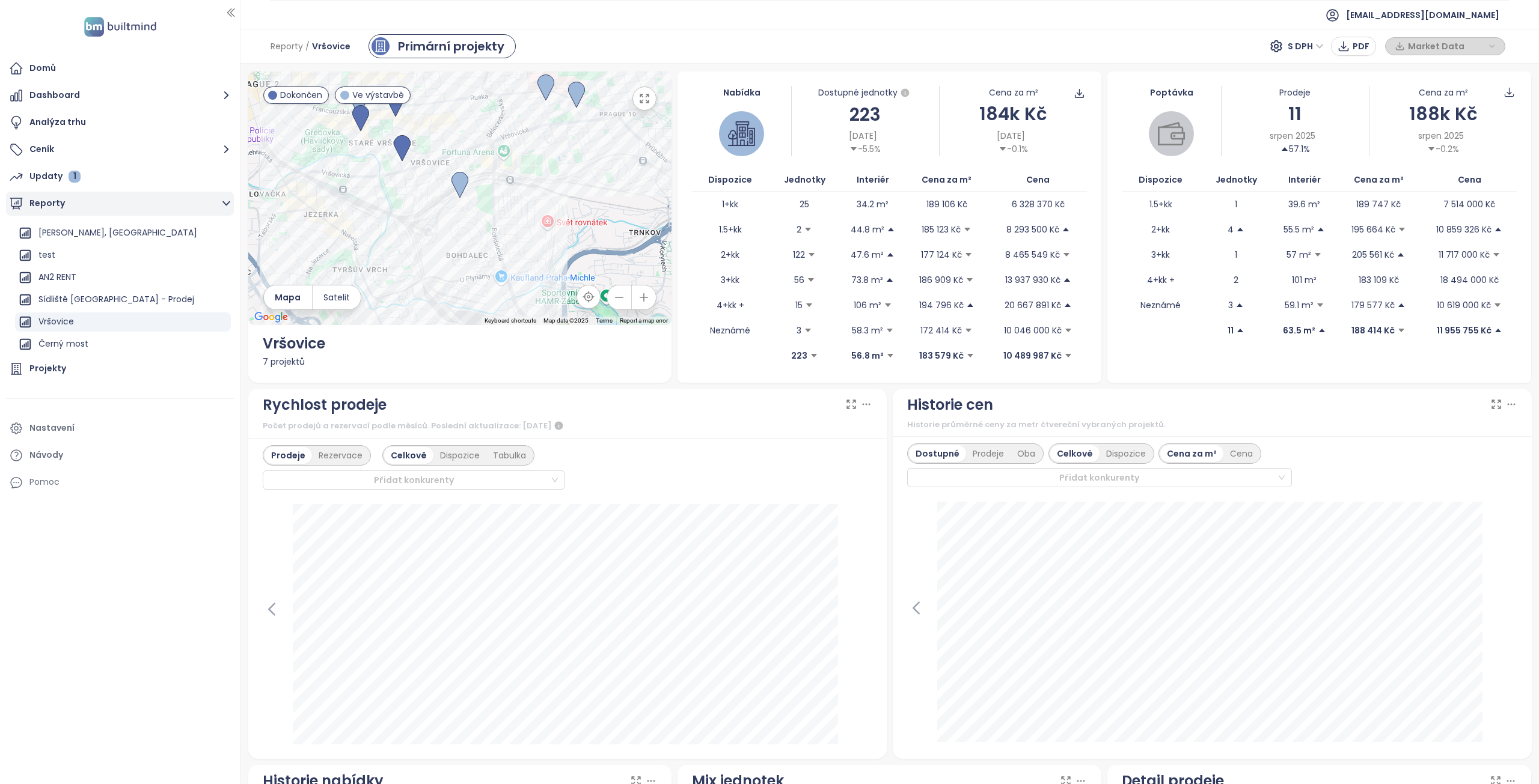
click at [48, 204] on button "Reporty" at bounding box center [119, 204] width 228 height 24
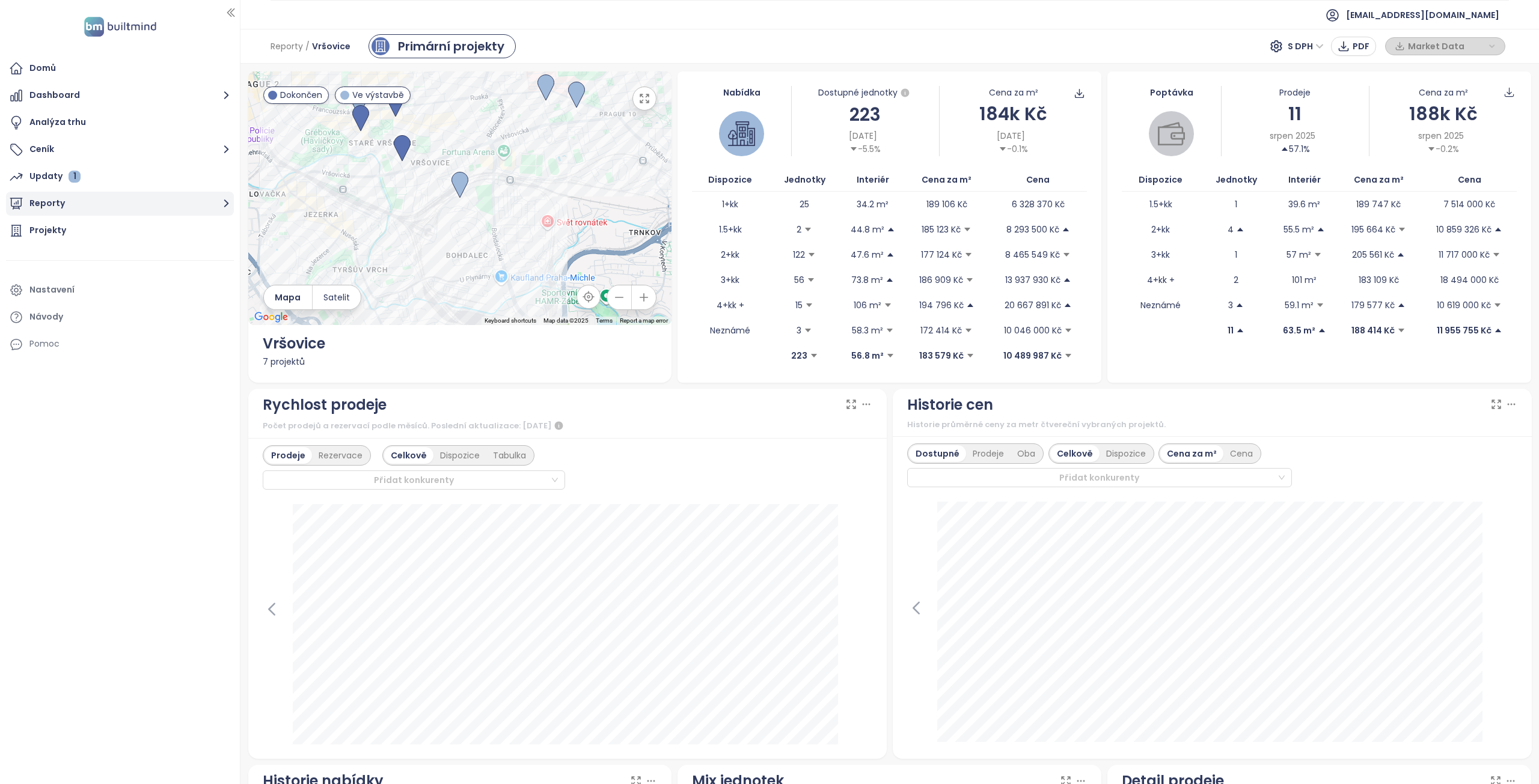
click at [48, 204] on button "Reporty" at bounding box center [119, 204] width 228 height 24
click at [38, 203] on button "Reporty" at bounding box center [119, 204] width 228 height 24
click at [32, 230] on div "Projekty" at bounding box center [48, 230] width 37 height 15
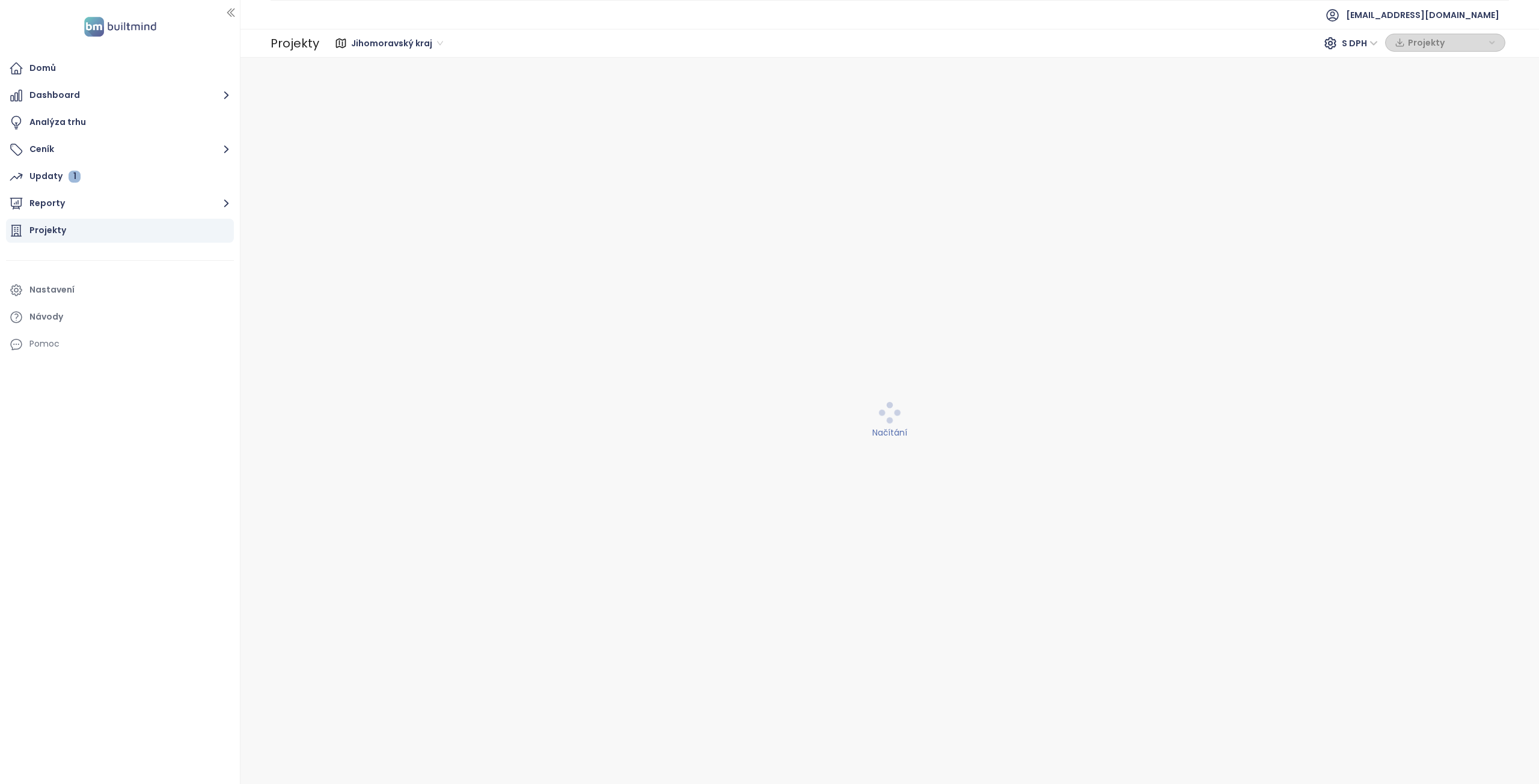
click at [430, 40] on span "Jihomoravský kraj" at bounding box center [396, 43] width 92 height 18
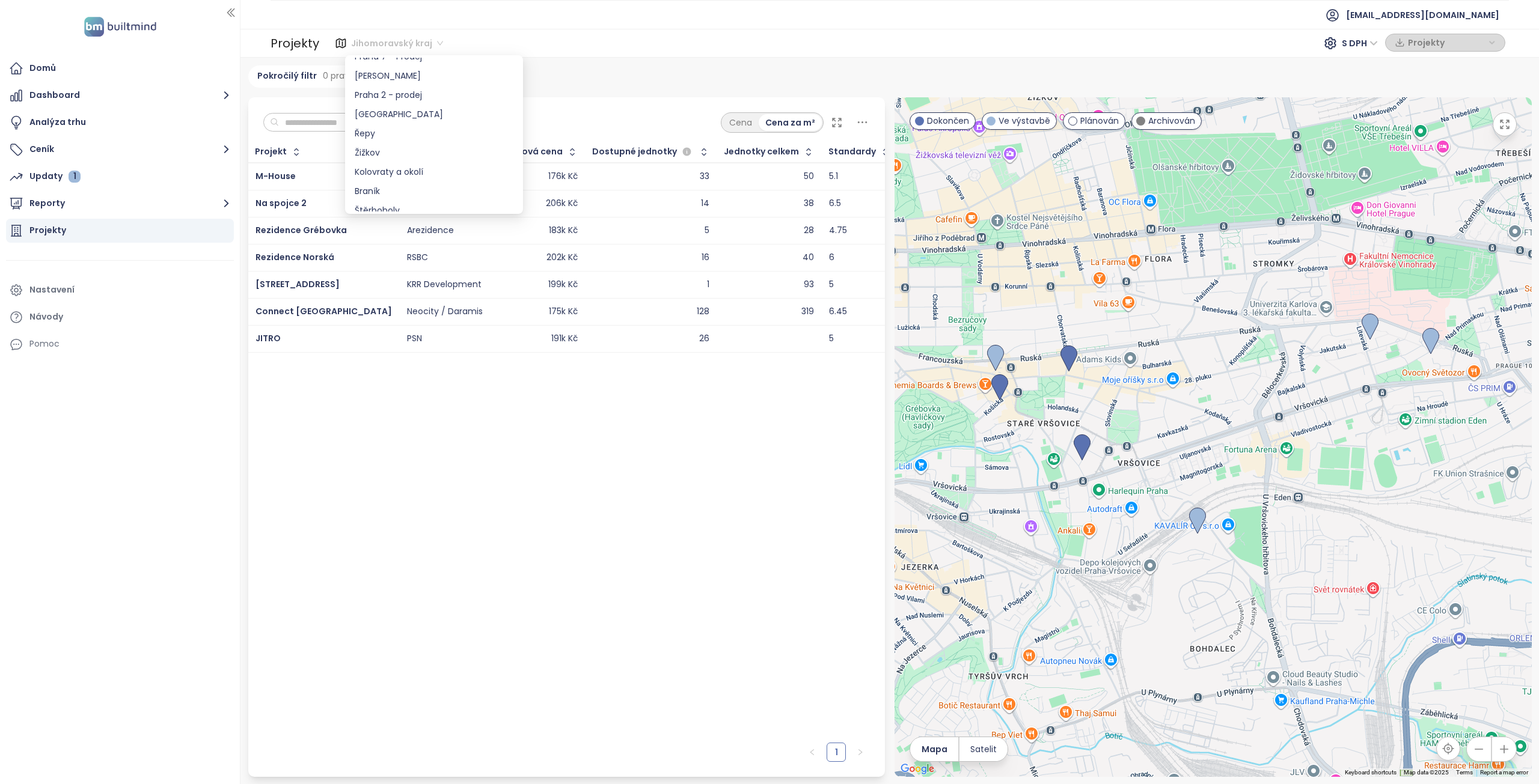
scroll to position [653, 0]
click at [383, 183] on div "Vršovice" at bounding box center [433, 183] width 158 height 13
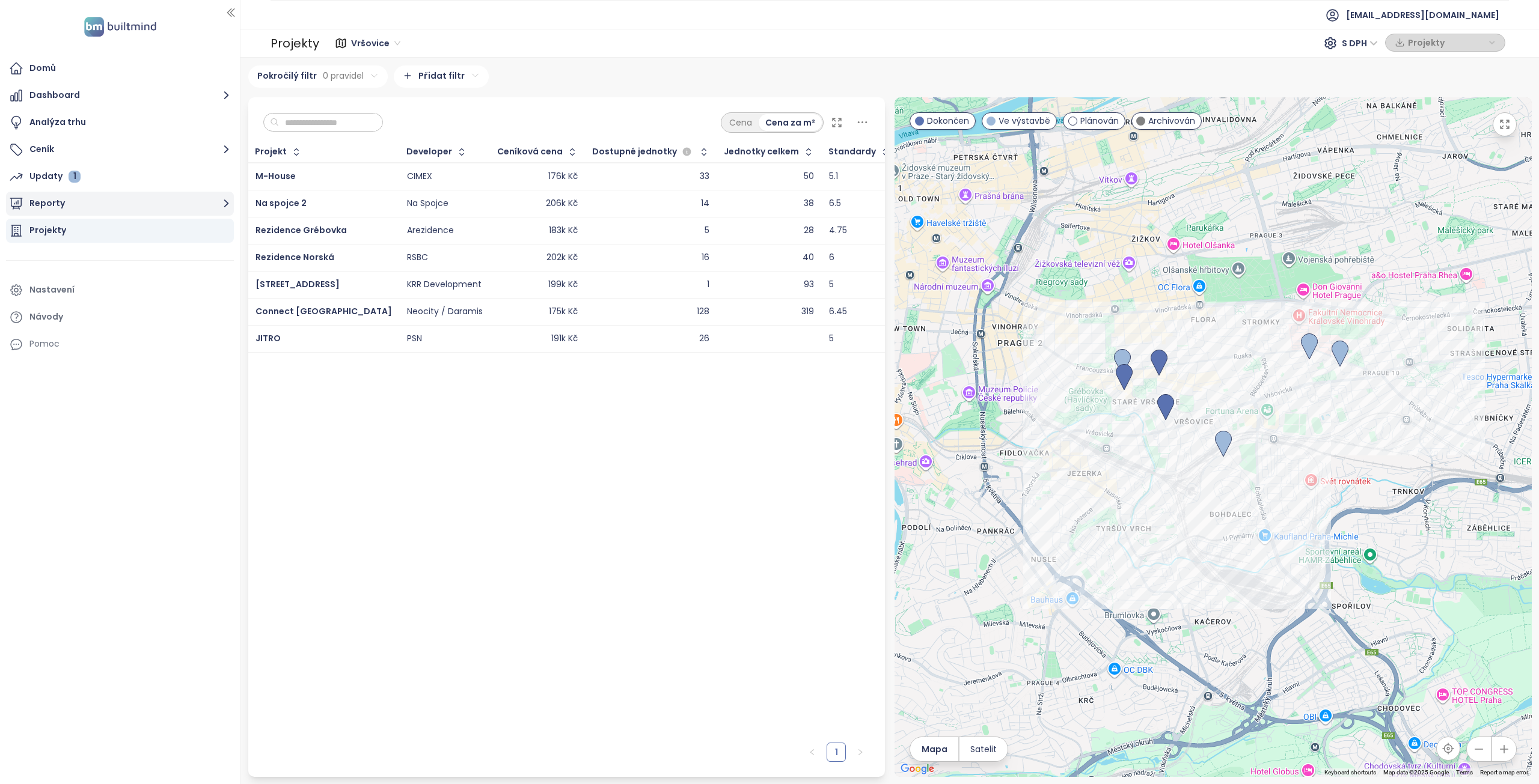
click at [75, 205] on button "Reporty" at bounding box center [119, 204] width 228 height 24
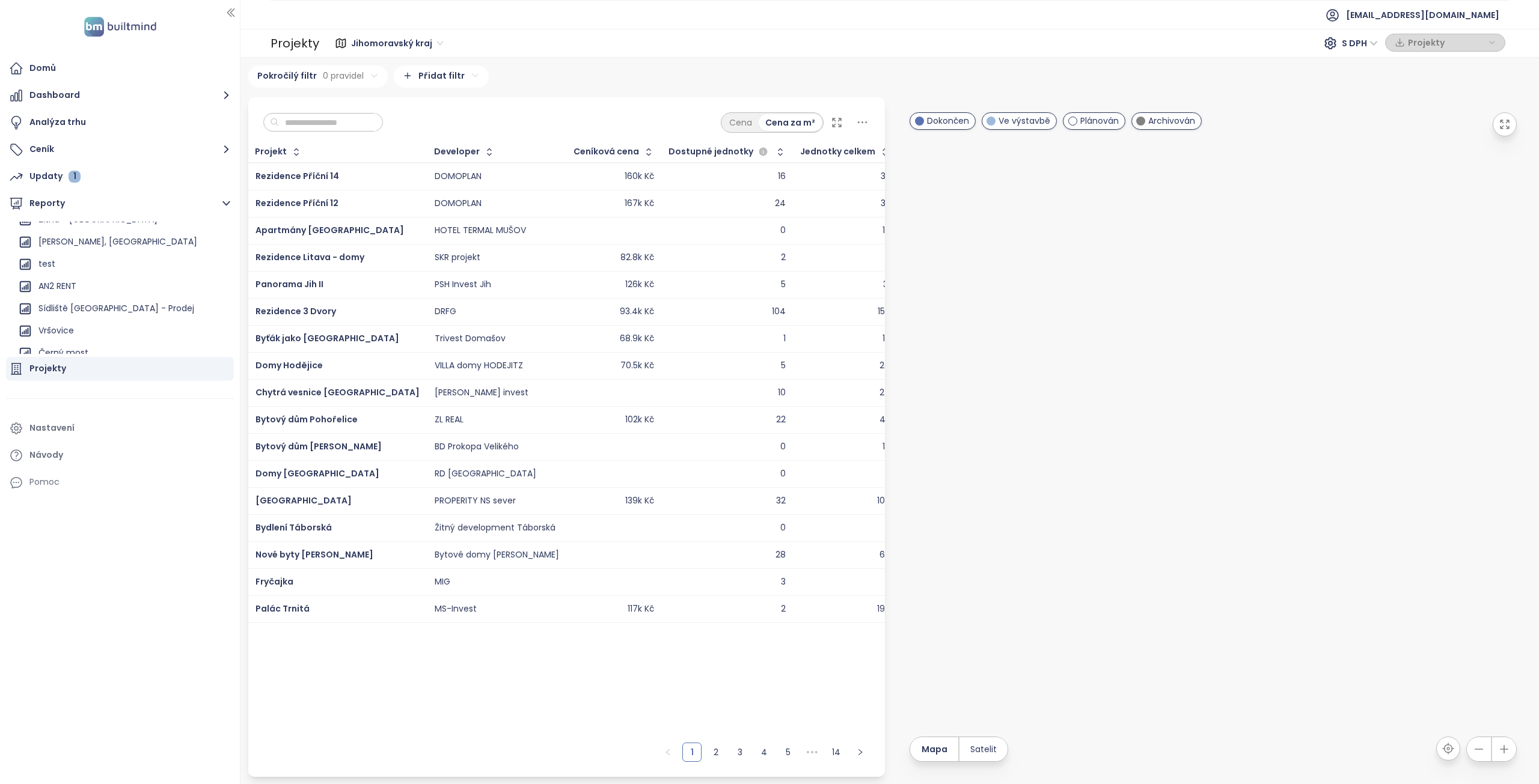
scroll to position [1376, 0]
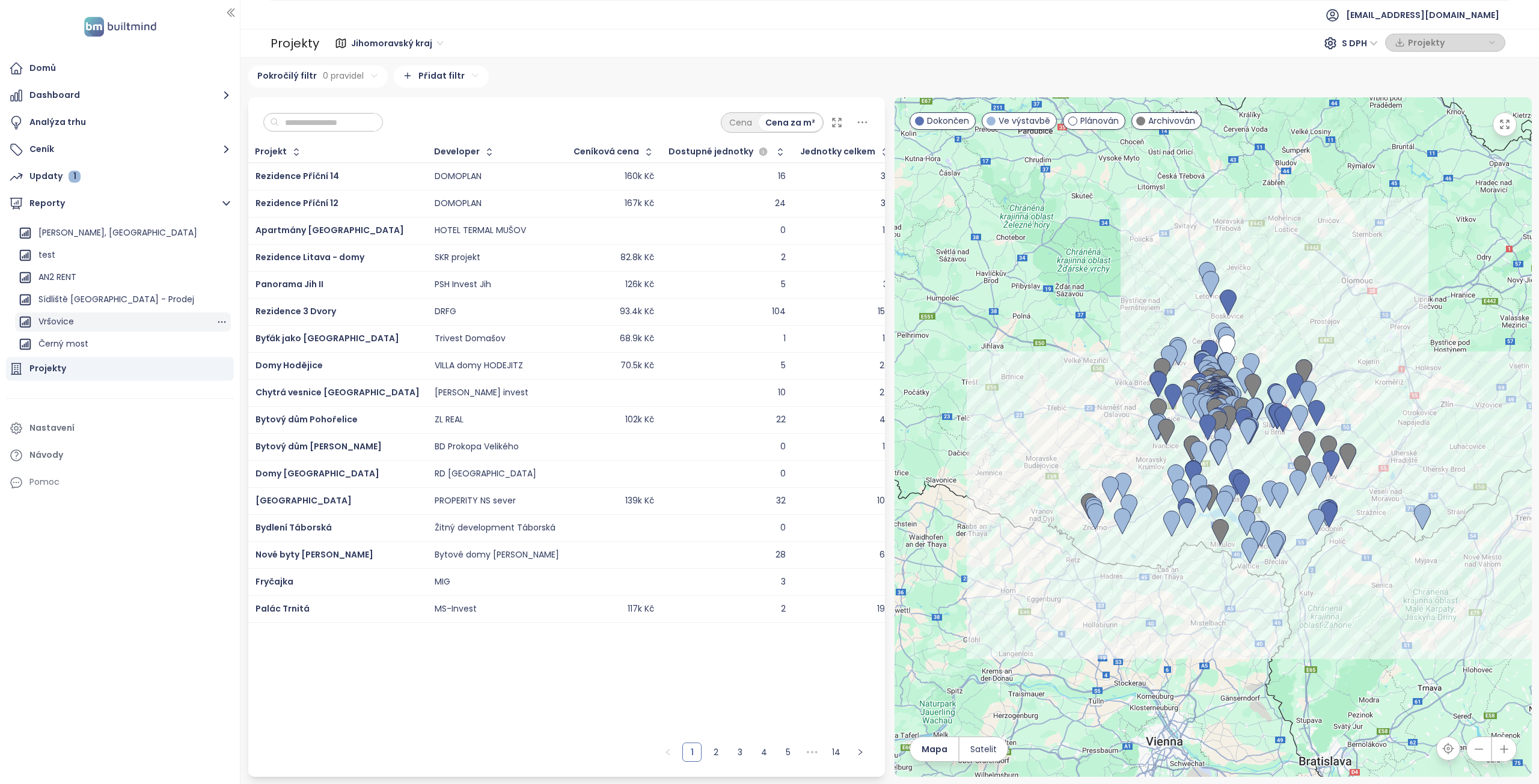
click at [60, 321] on div "Vršovice" at bounding box center [56, 321] width 36 height 15
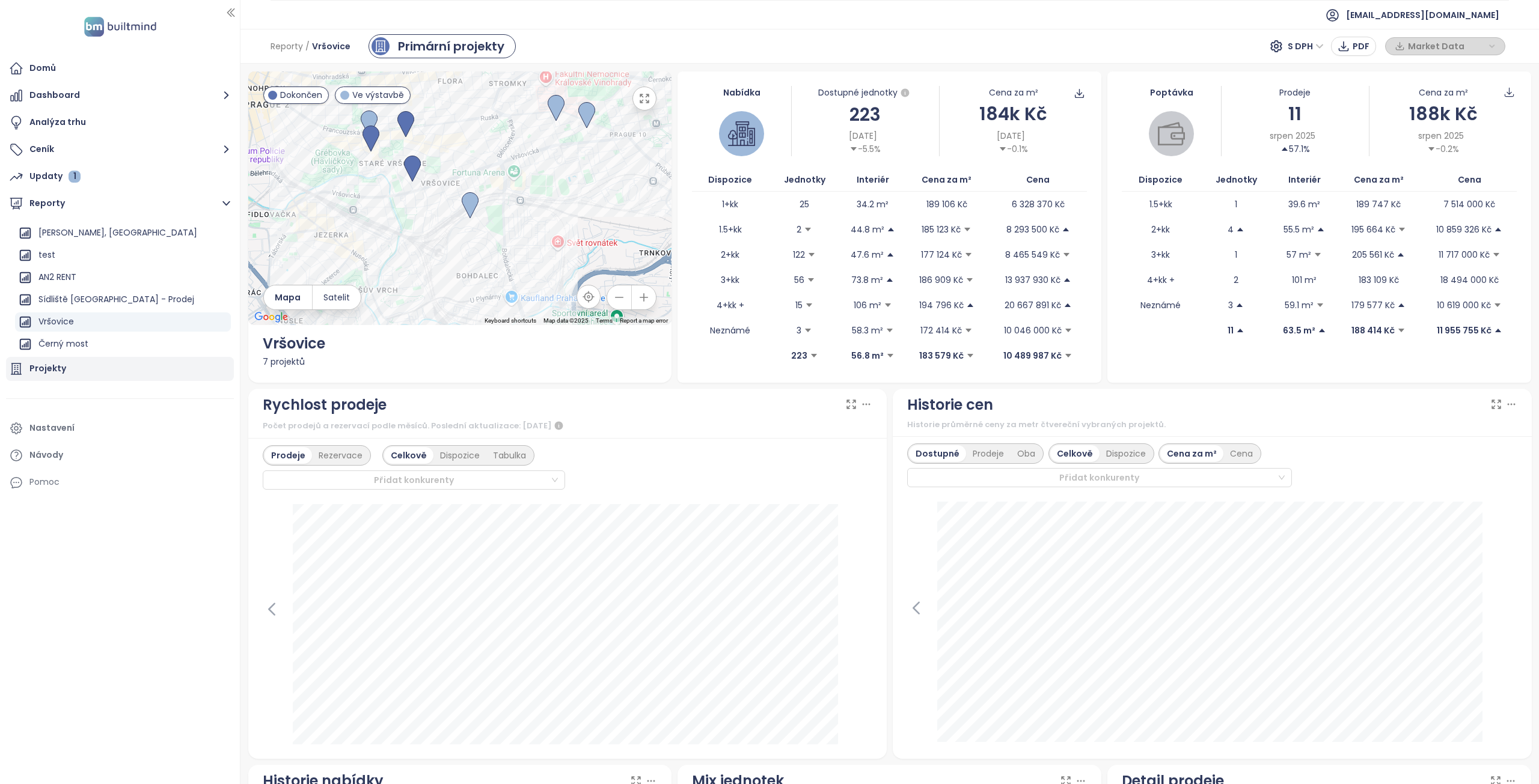
click at [21, 370] on icon at bounding box center [16, 369] width 14 height 14
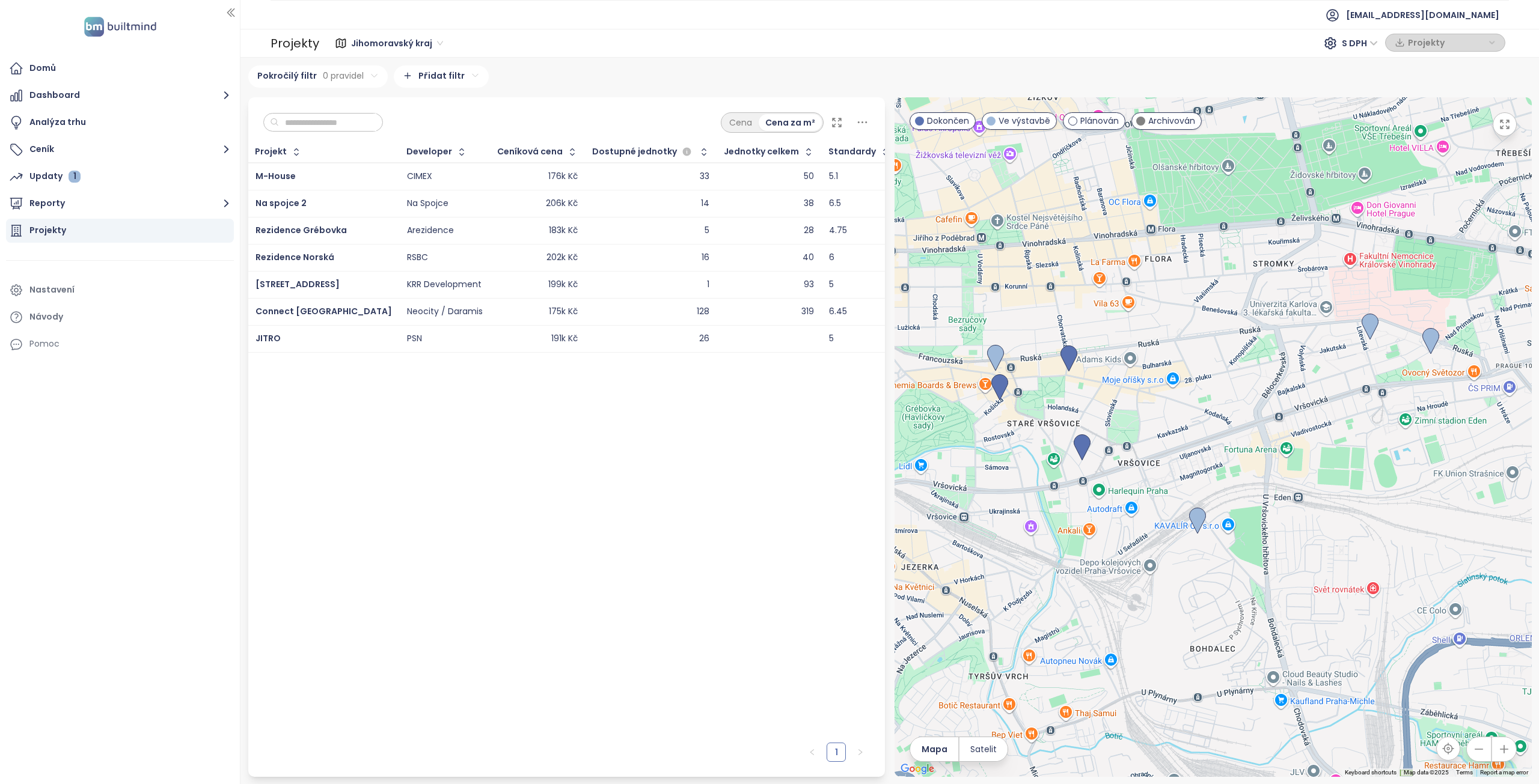
click at [13, 232] on icon at bounding box center [16, 230] width 10 height 11
